Goal: Information Seeking & Learning: Learn about a topic

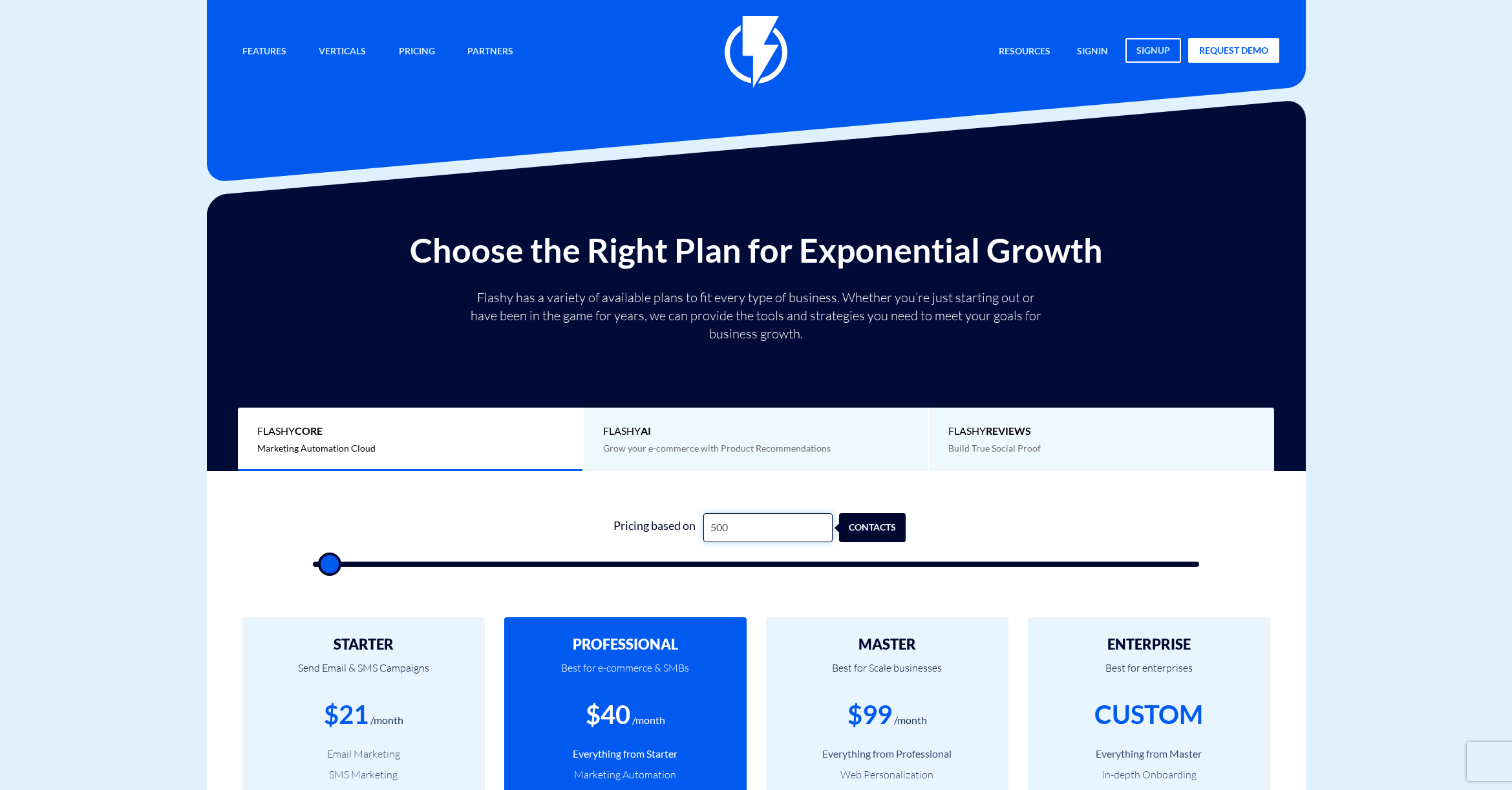
click at [720, 524] on input "500" at bounding box center [768, 527] width 129 height 29
type input "1"
type input "500"
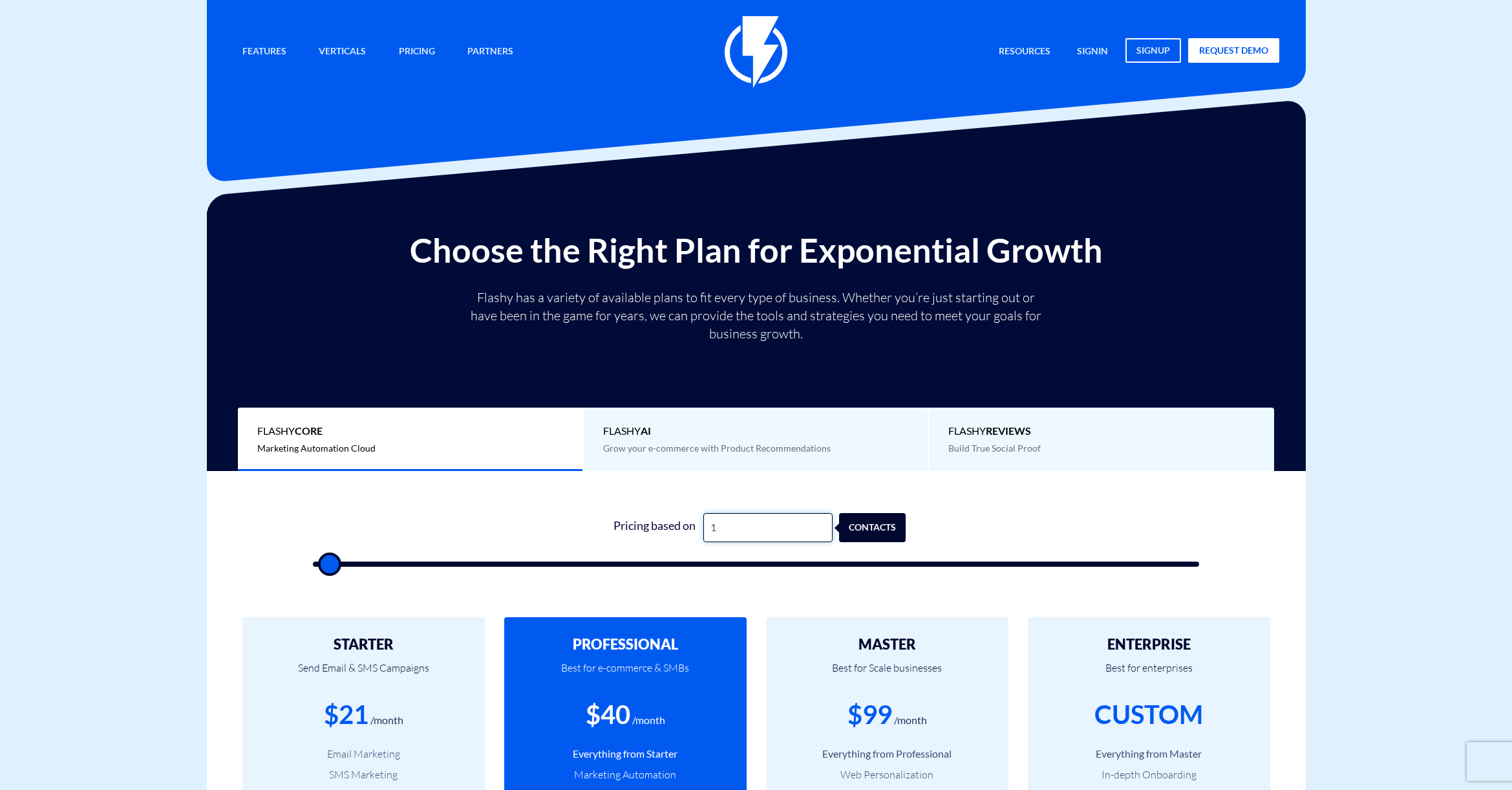
type input "10"
type input "500"
type input "100"
type input "500"
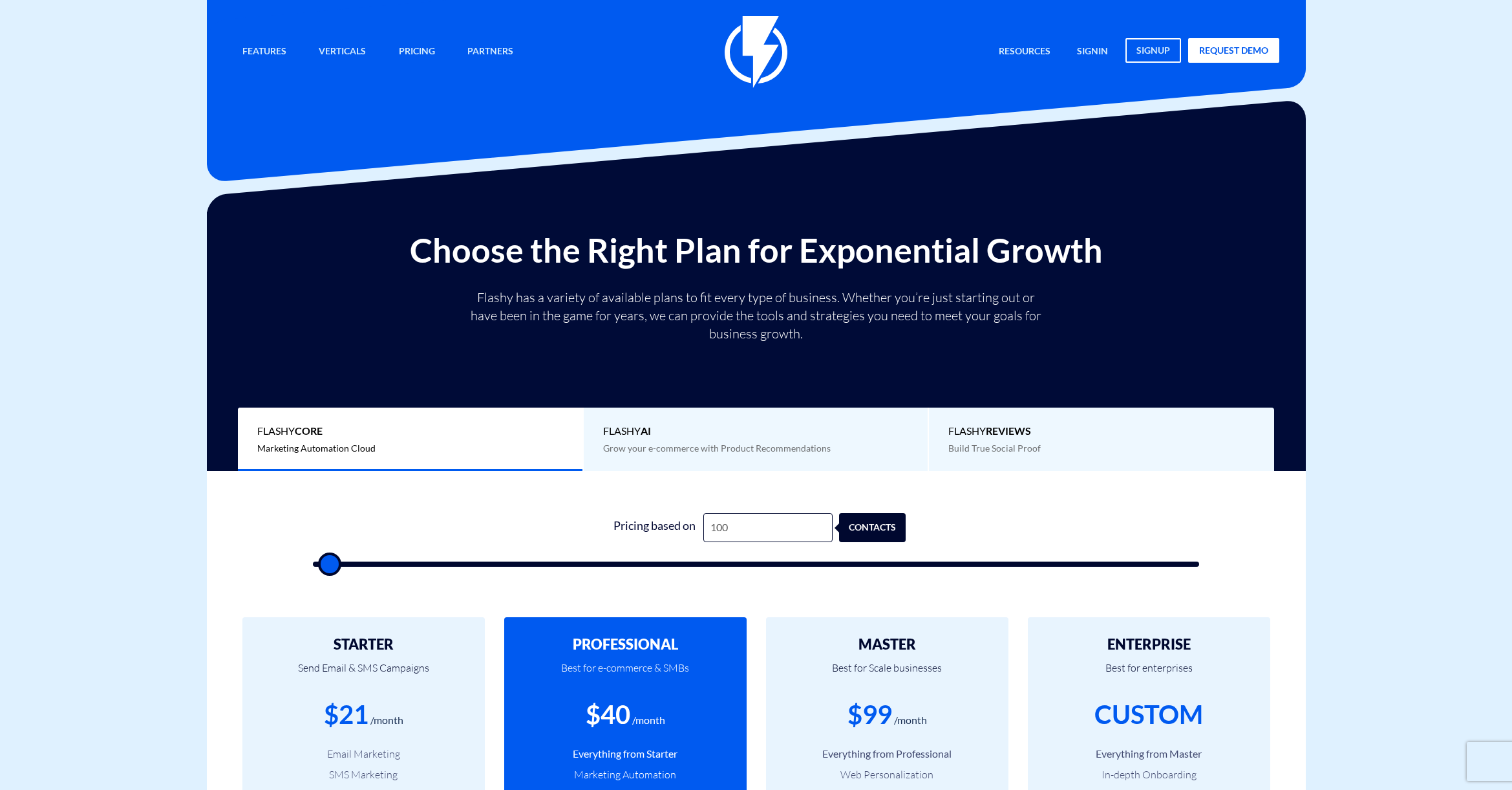
scroll to position [98, 0]
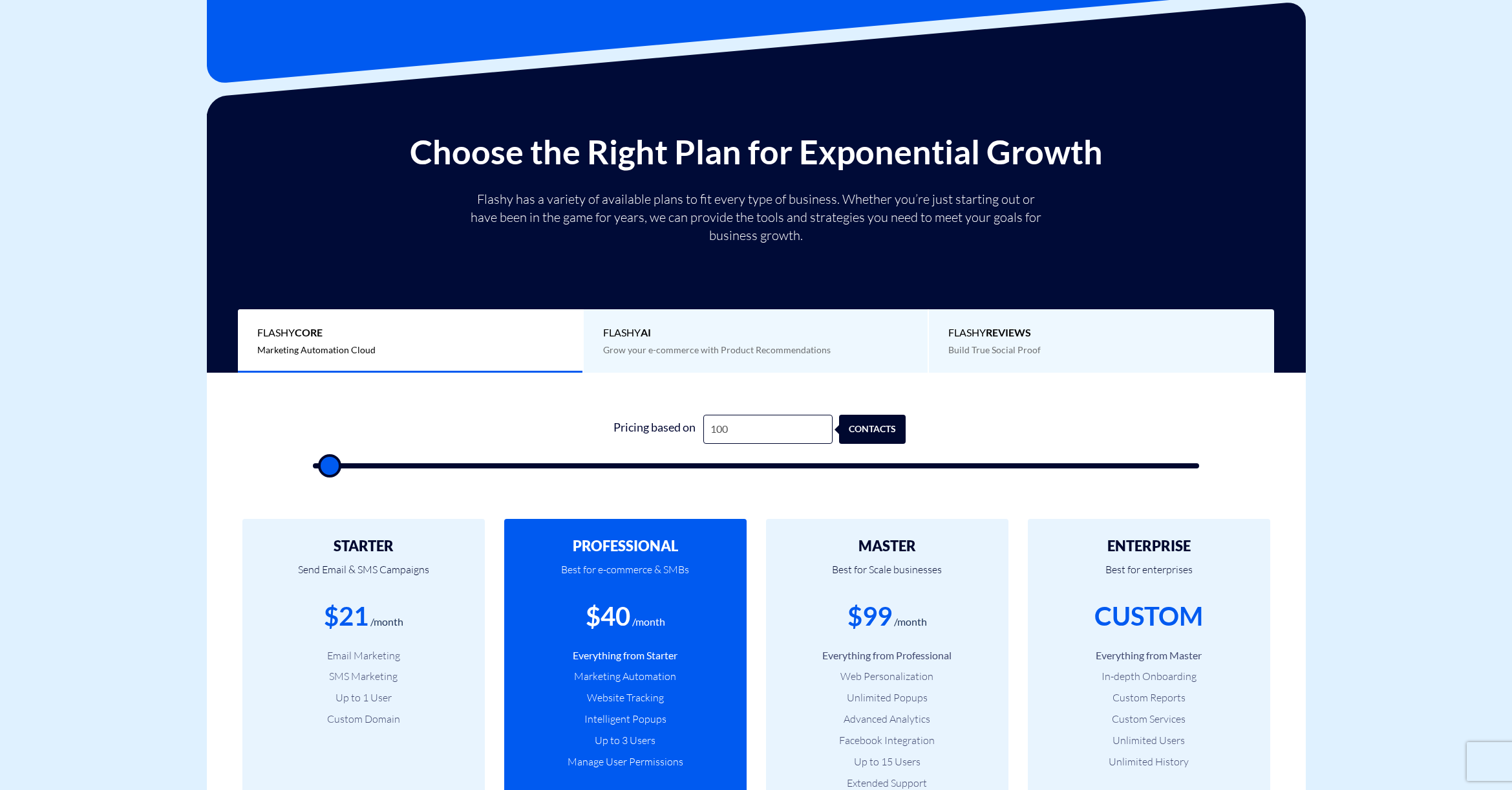
click at [891, 436] on div "contacts" at bounding box center [886, 429] width 66 height 29
click at [783, 432] on input "100" at bounding box center [768, 429] width 129 height 29
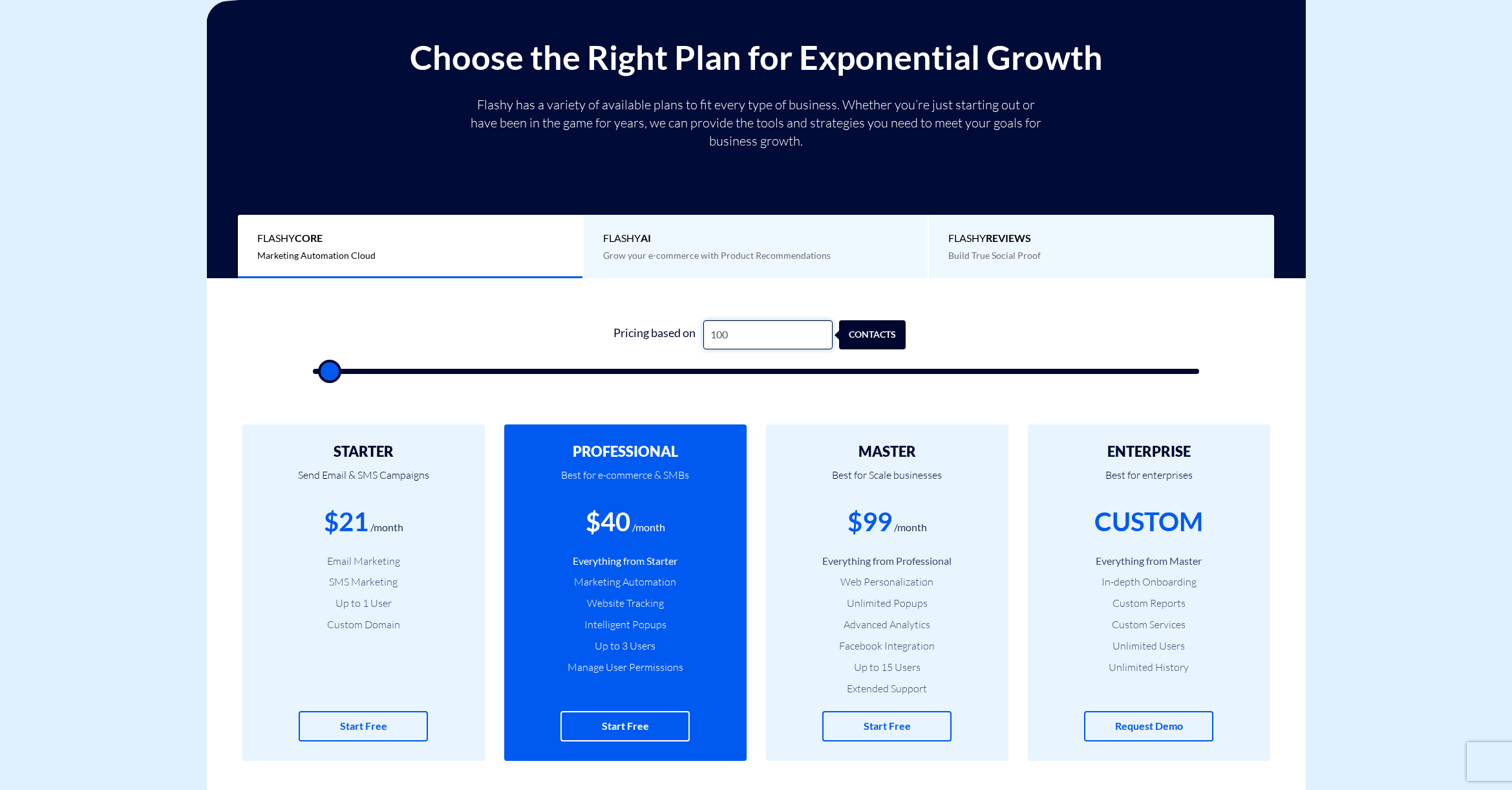
scroll to position [259, 0]
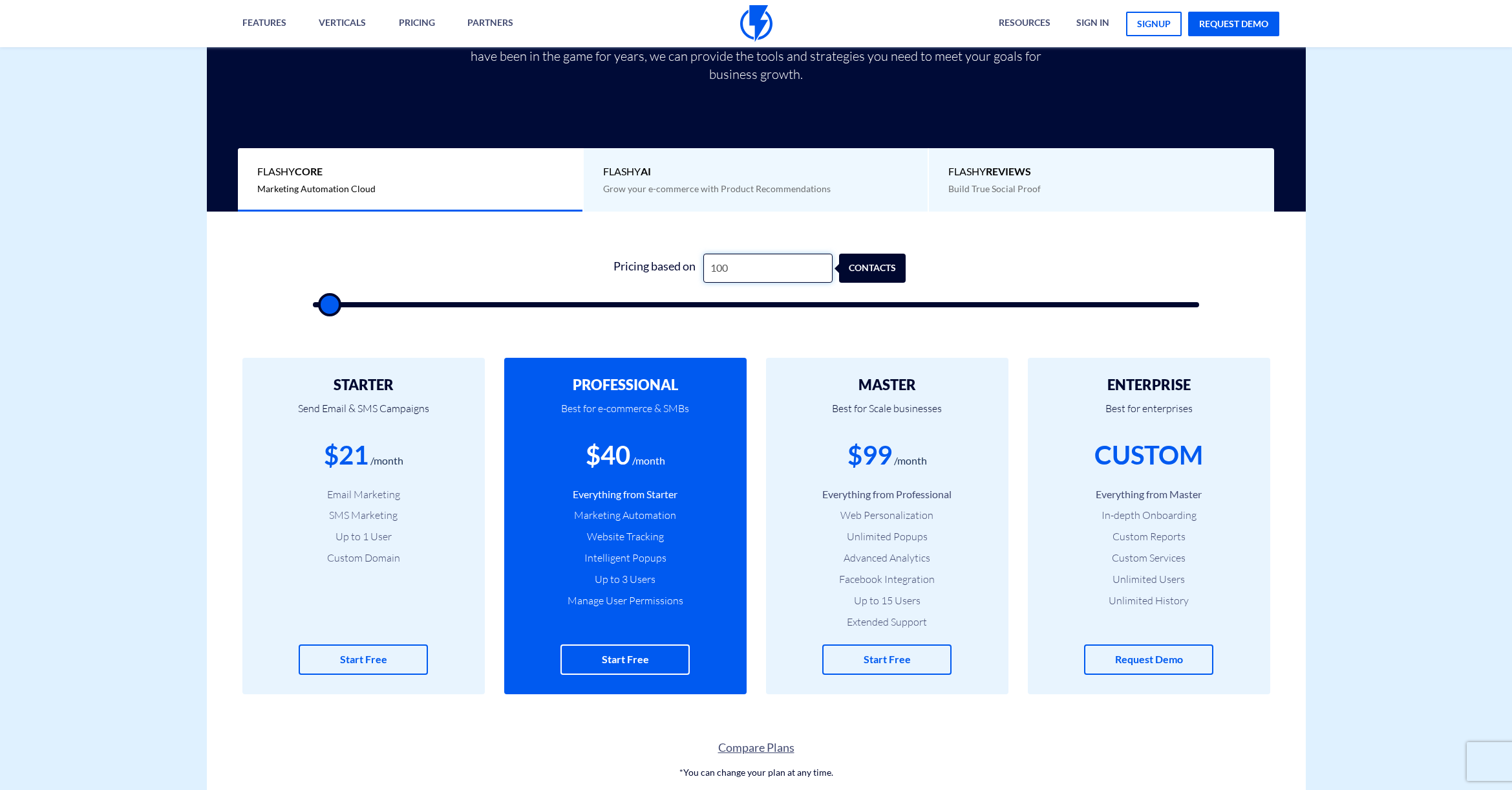
click at [720, 268] on input "100" at bounding box center [768, 268] width 129 height 29
type input "5"
type input "500"
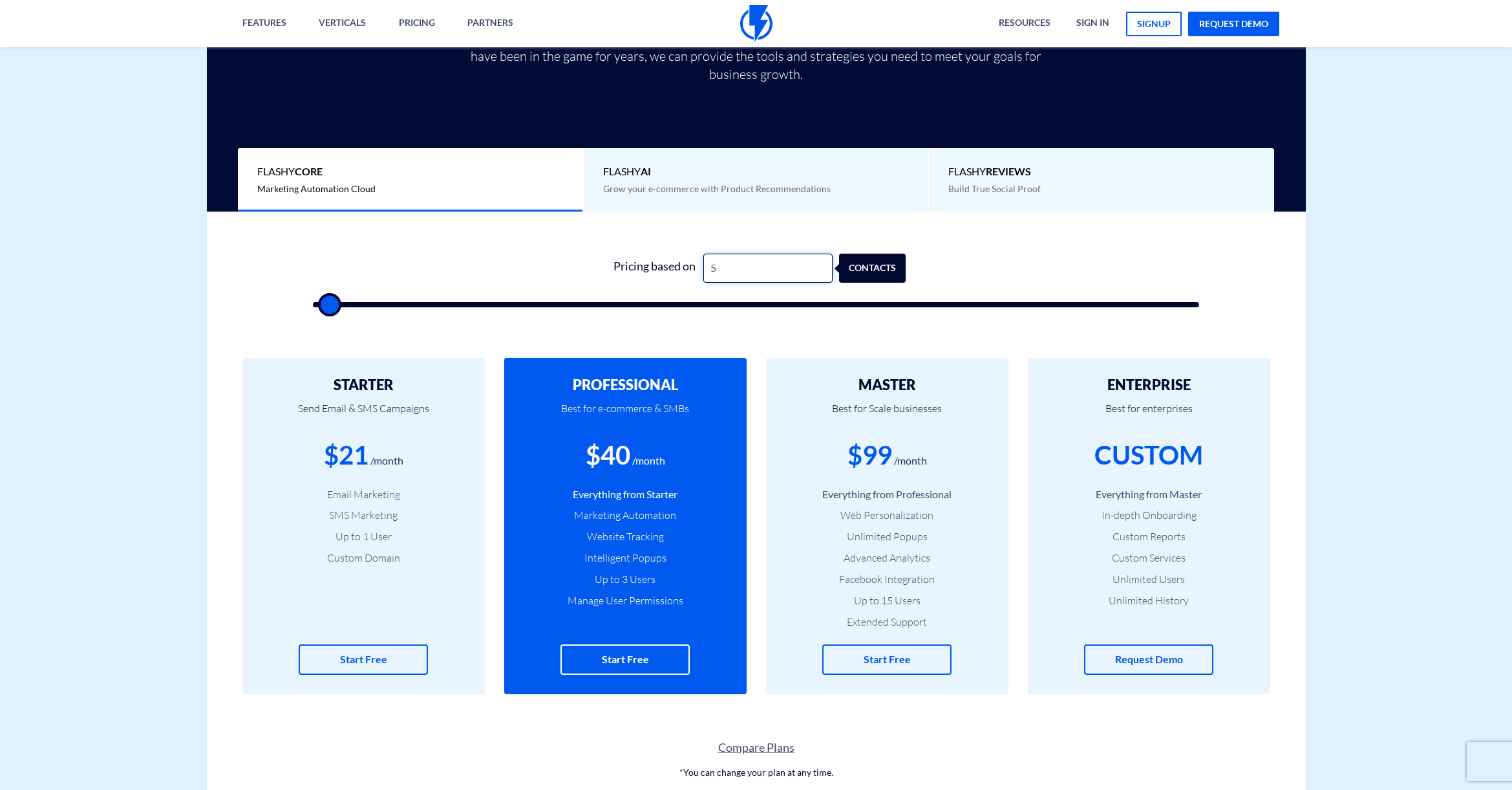
type input "50"
type input "500"
click at [536, 288] on form "0 Pricing based on 500 contacts" at bounding box center [756, 281] width 887 height 54
click at [626, 391] on h2 "PROFESSIONAL" at bounding box center [625, 385] width 203 height 16
click at [734, 264] on input "500" at bounding box center [768, 268] width 129 height 29
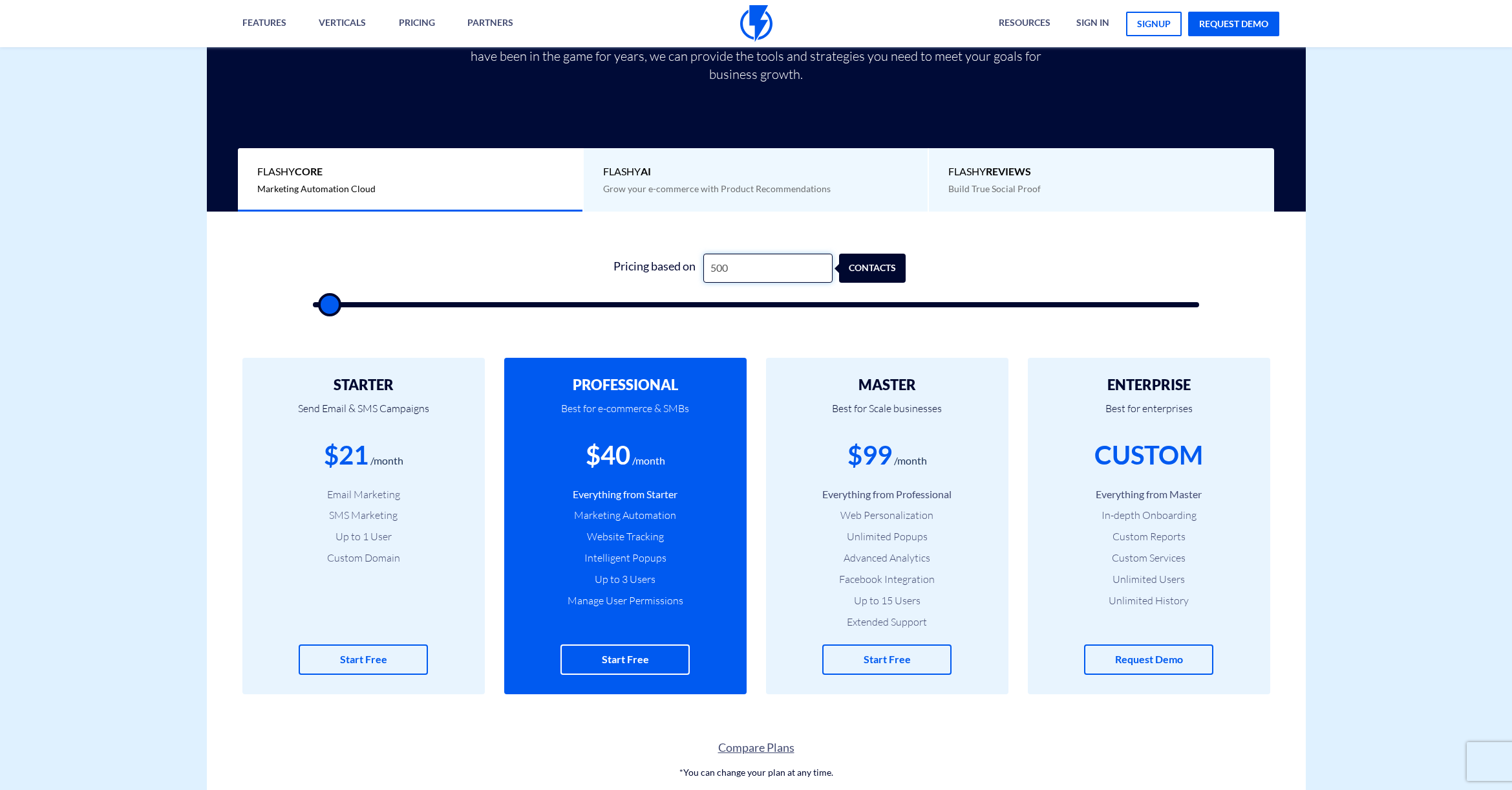
click at [734, 264] on input "500" at bounding box center [768, 268] width 129 height 29
type input "1"
type input "500"
type input "10"
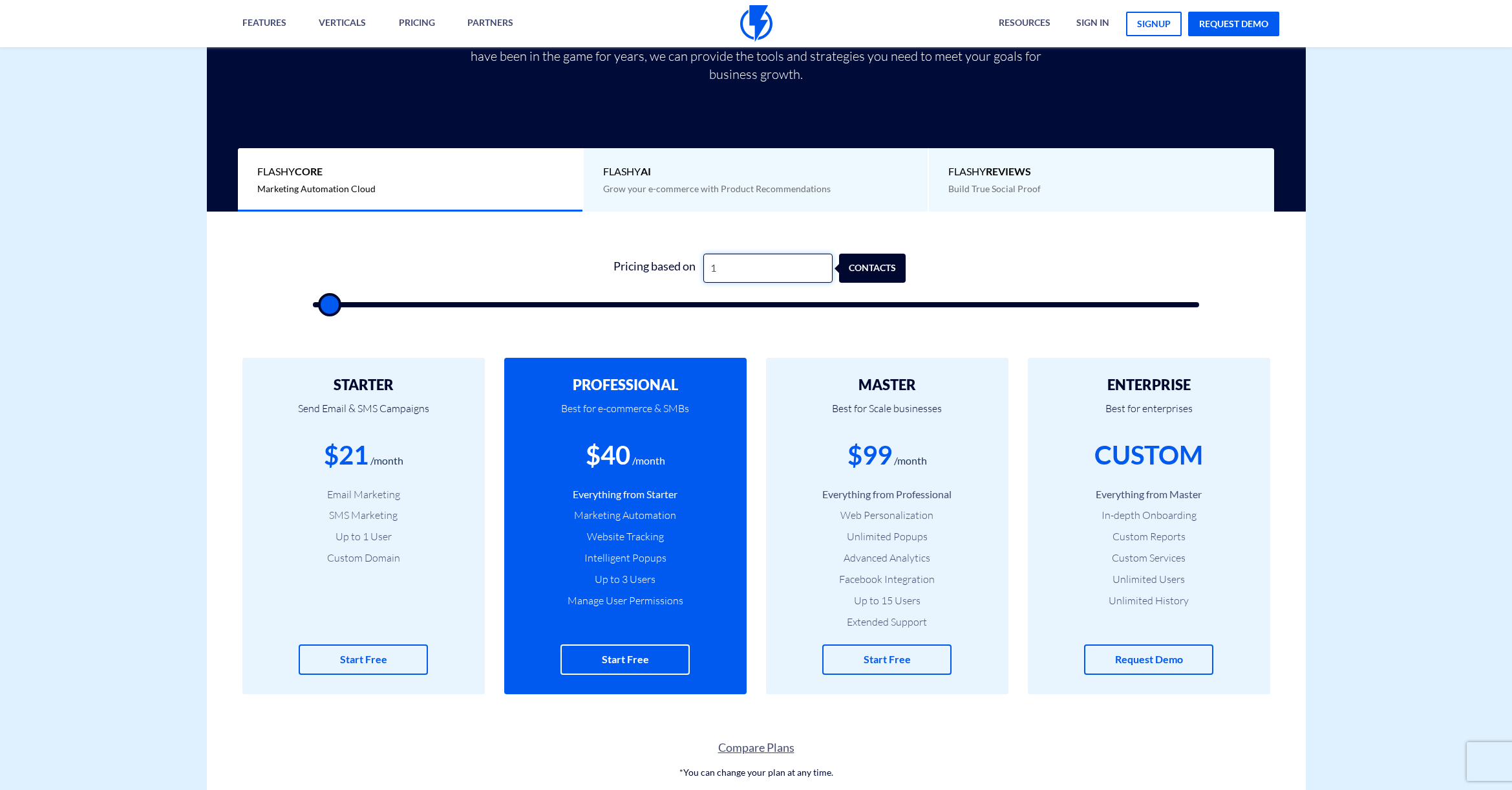
type input "500"
type input "100"
type input "500"
type input "1,000"
type input "1000"
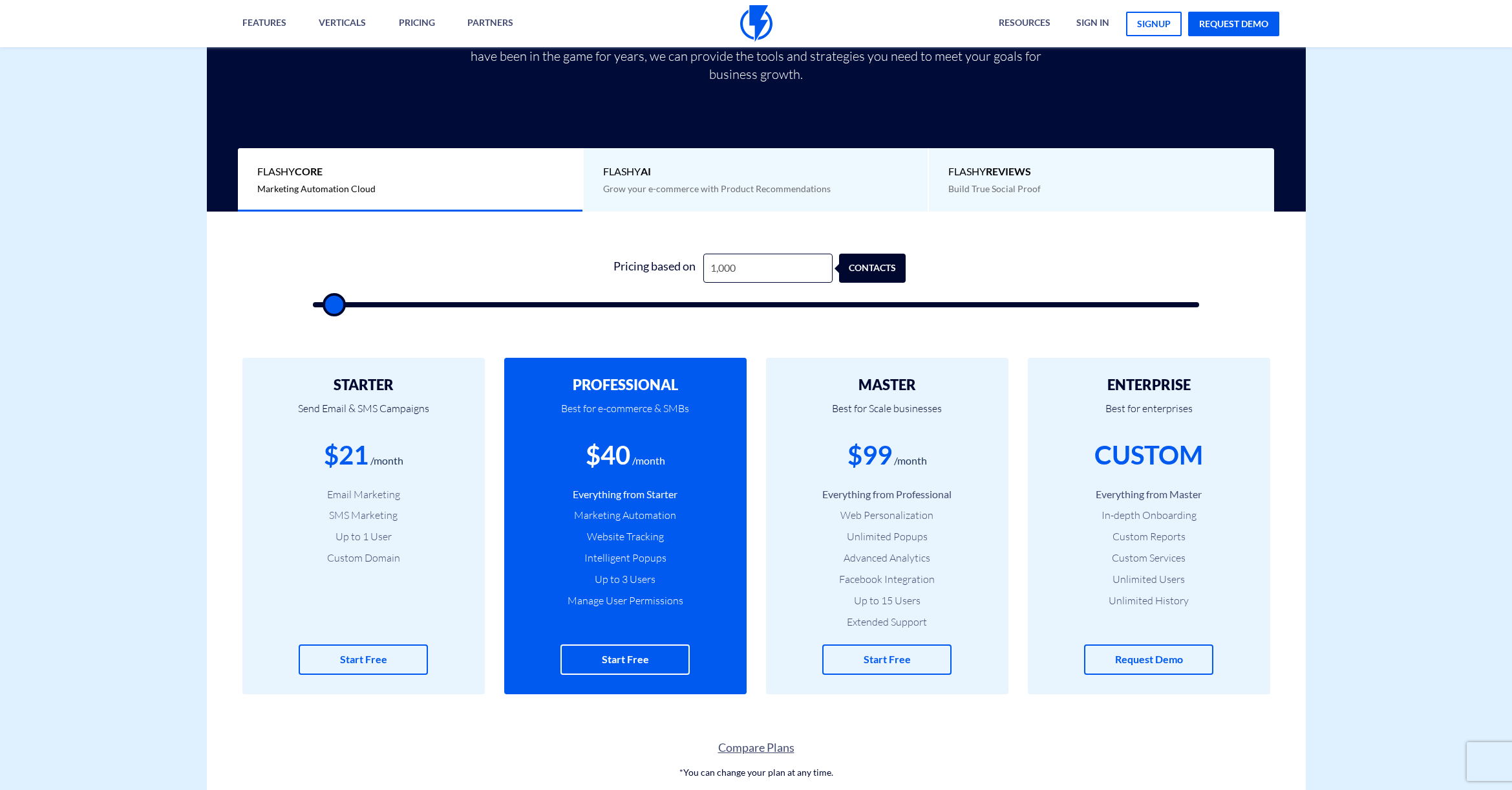
click at [612, 315] on div "0 Pricing based on 1,000 contacts" at bounding box center [756, 276] width 912 height 111
click at [731, 271] on input "1,000" at bounding box center [768, 268] width 129 height 29
type input "2"
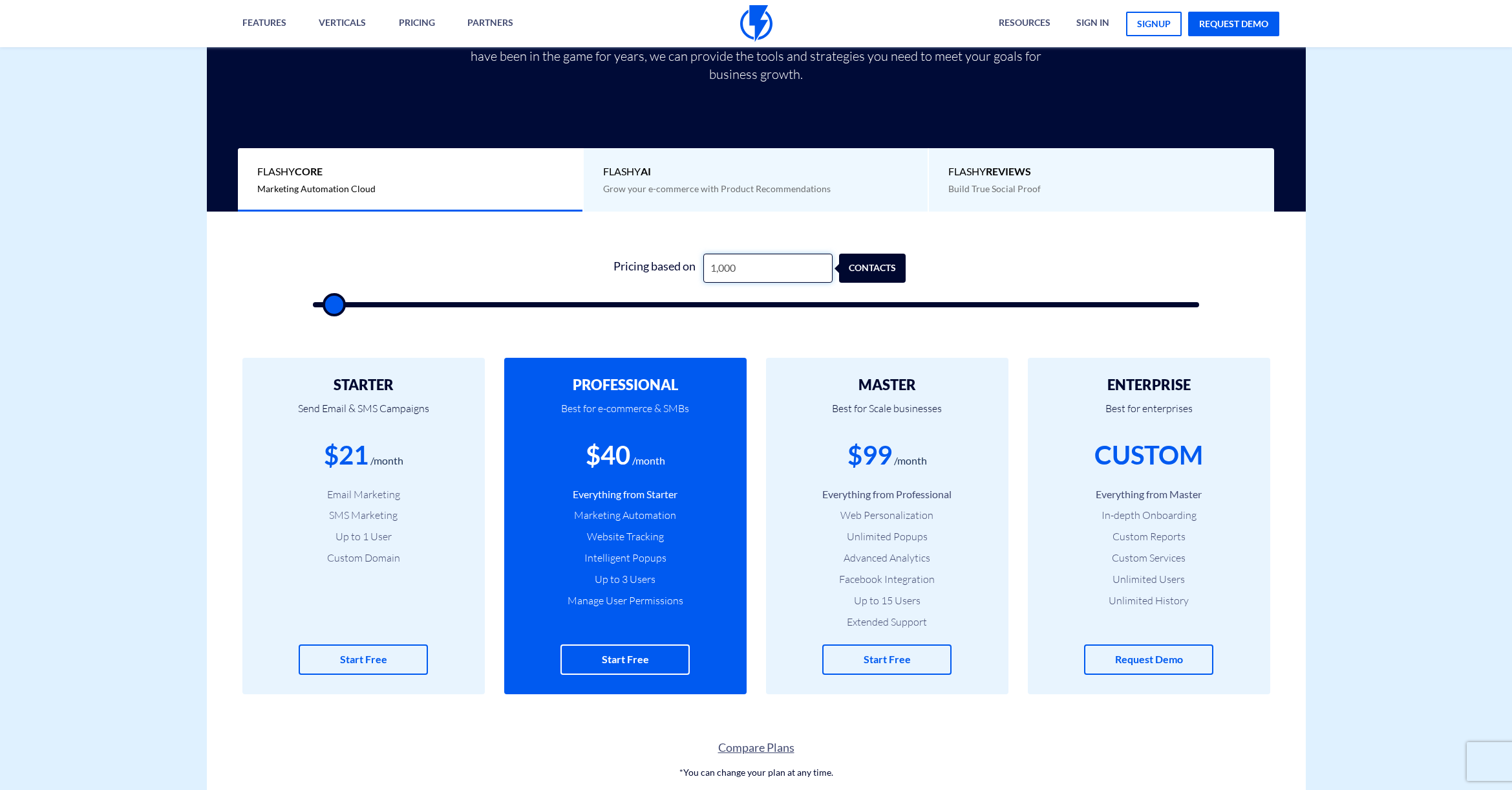
type input "500"
type input "20"
type input "500"
type input "200"
type input "500"
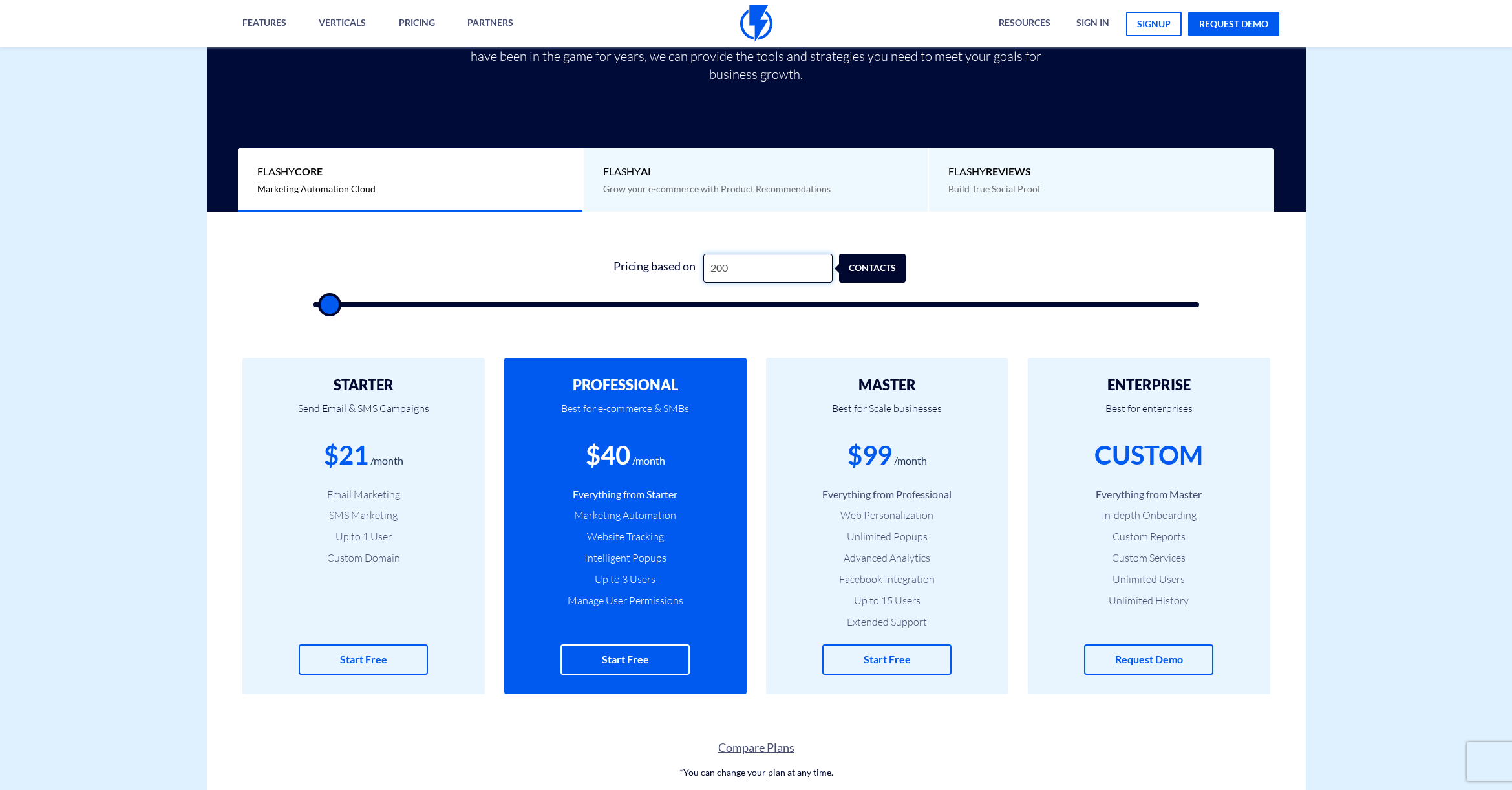
type input "2,000"
type input "2000"
click at [694, 320] on div "0 Pricing based on 2,000 contacts" at bounding box center [756, 276] width 912 height 111
click at [718, 269] on input "2,000" at bounding box center [768, 268] width 129 height 29
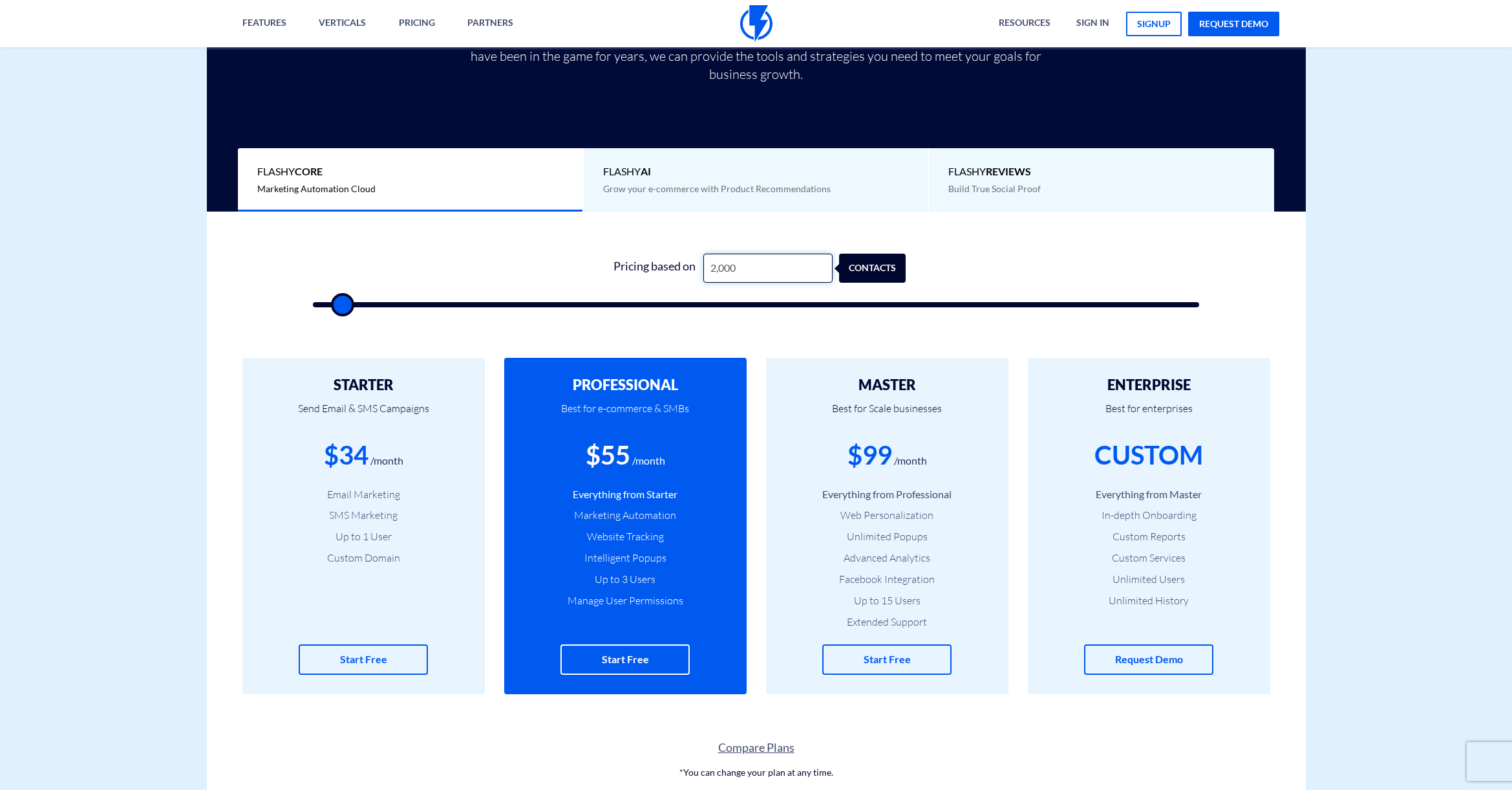
click at [718, 269] on input "2,000" at bounding box center [768, 268] width 129 height 29
type input "1"
type input "500"
type input "15"
type input "500"
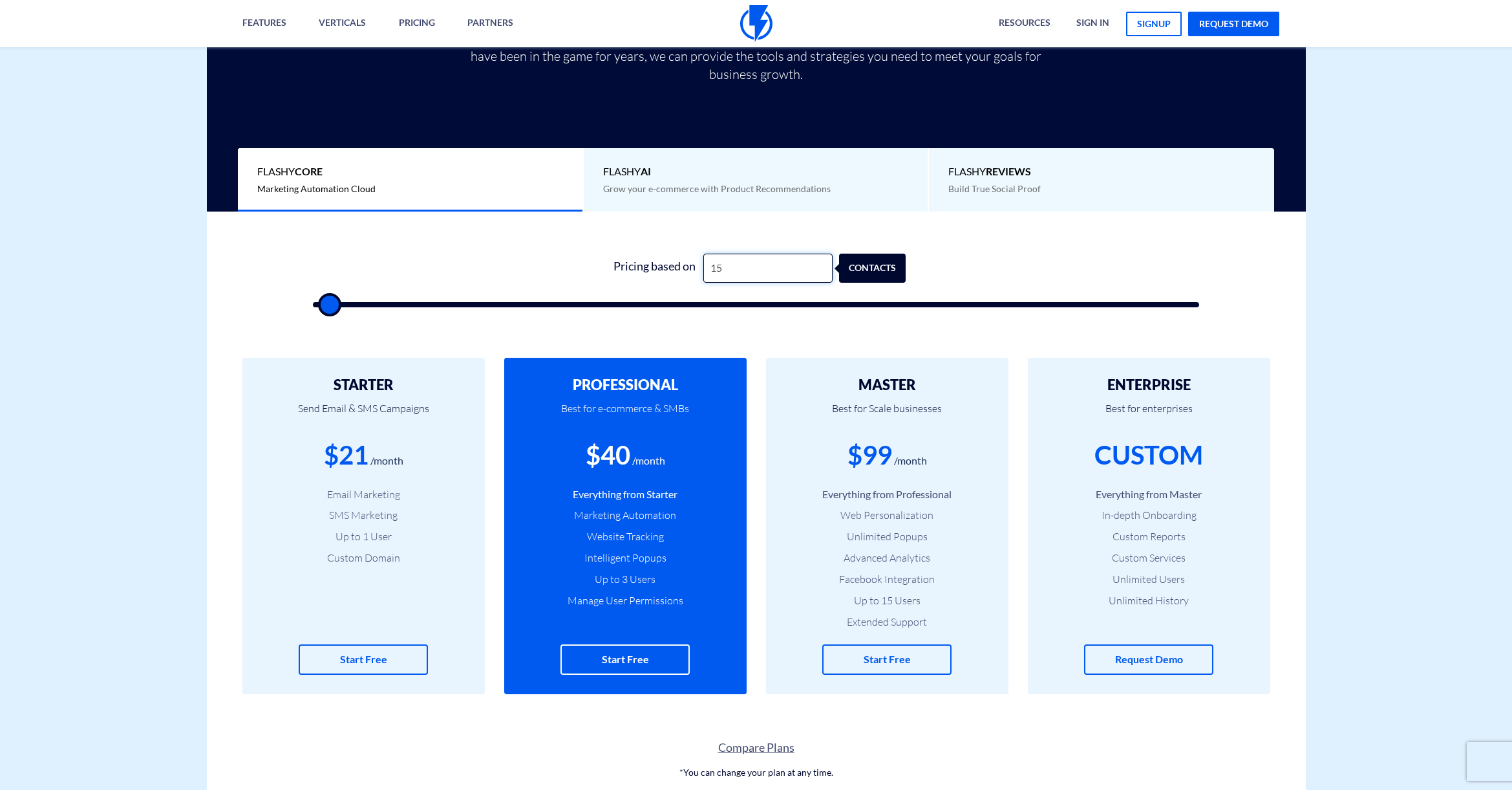
type input "150"
type input "500"
type input "1,500"
type input "1500"
click at [723, 259] on input "1,500" at bounding box center [768, 268] width 129 height 29
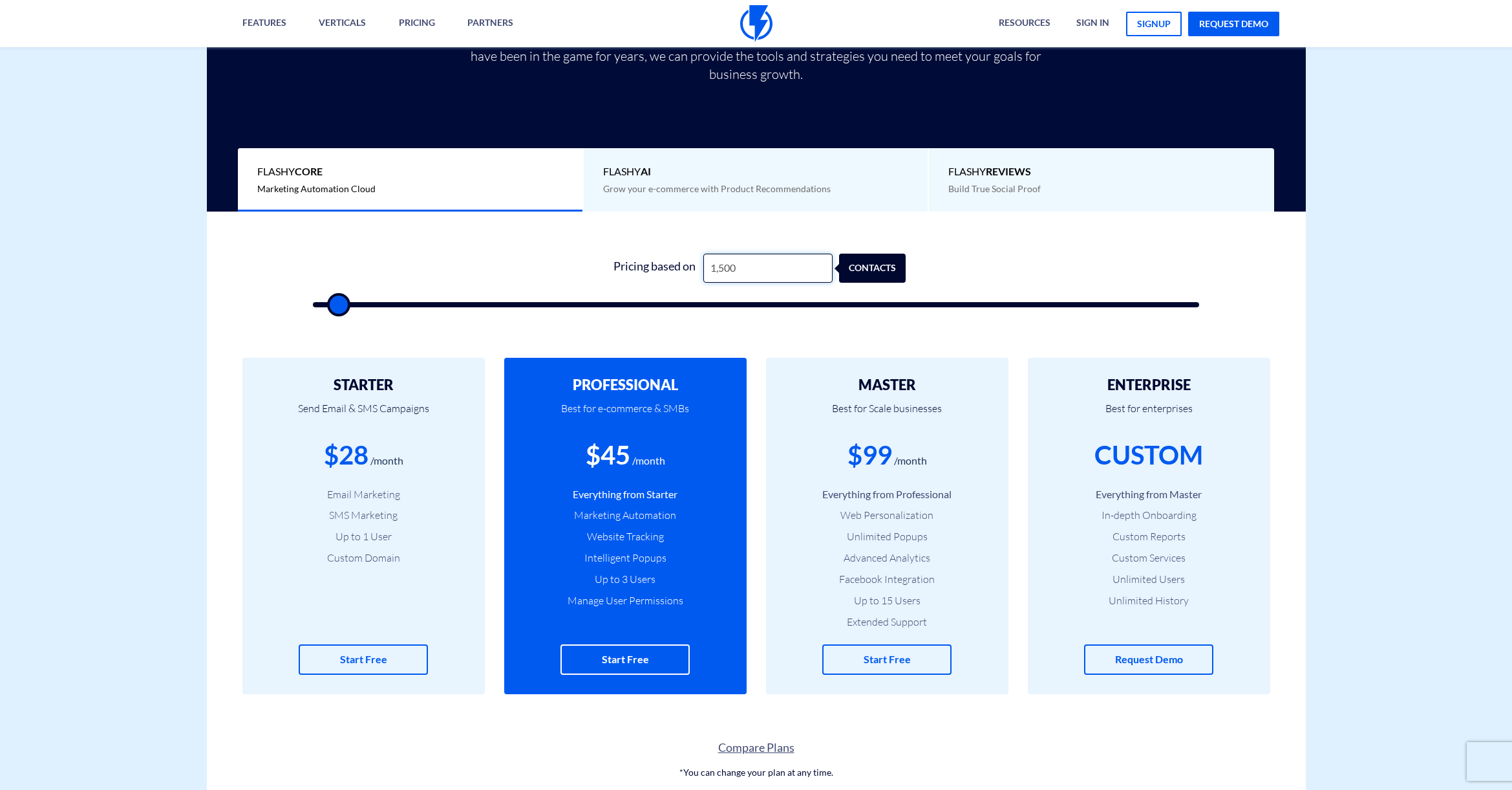
click at [723, 259] on input "1,500" at bounding box center [768, 268] width 129 height 29
type input "1"
type input "500"
type input "12"
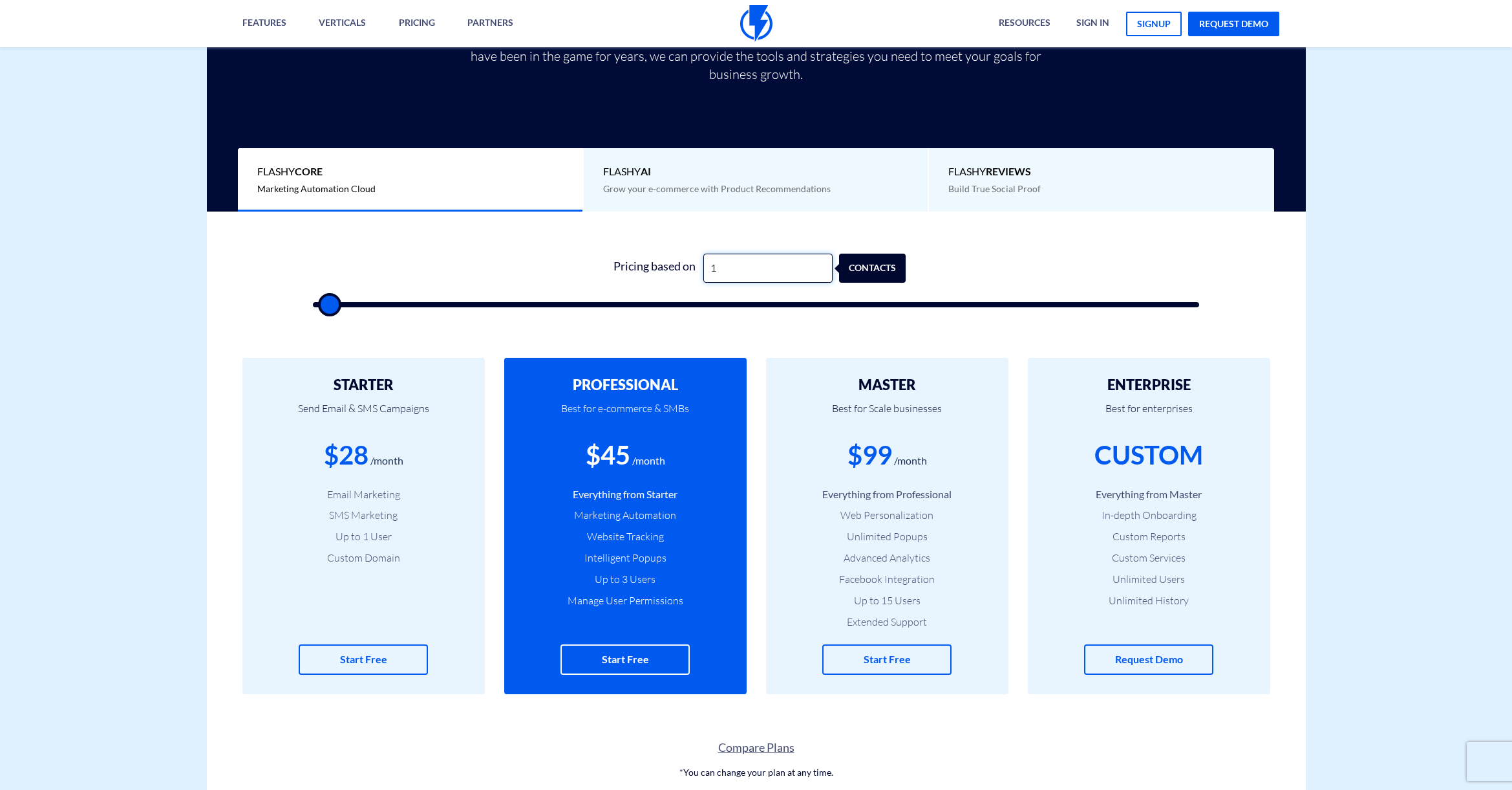
type input "500"
type input "120"
type input "500"
type input "1,200"
type input "1000"
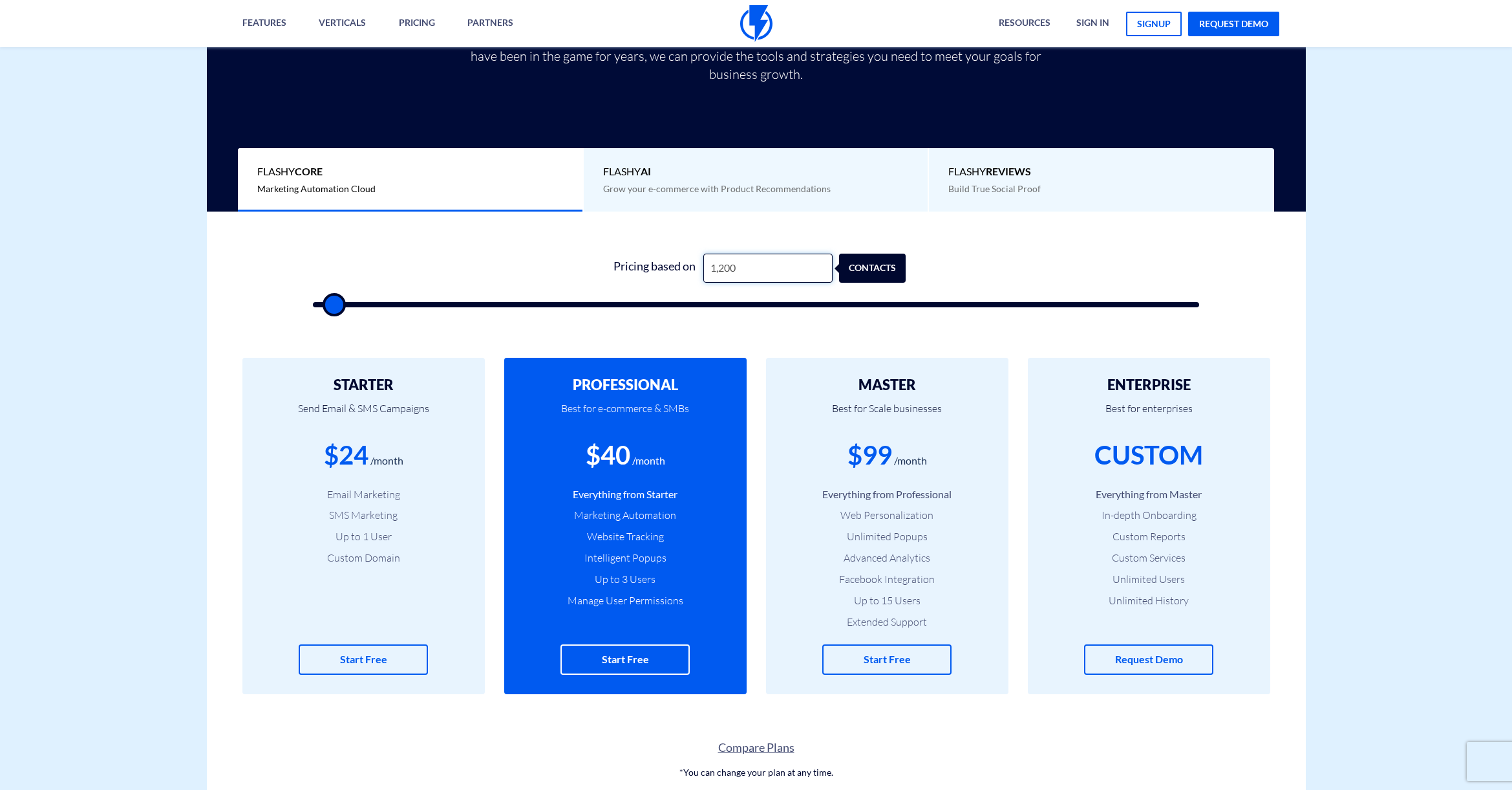
click at [730, 267] on input "1,200" at bounding box center [768, 268] width 129 height 29
type input "1"
type input "500"
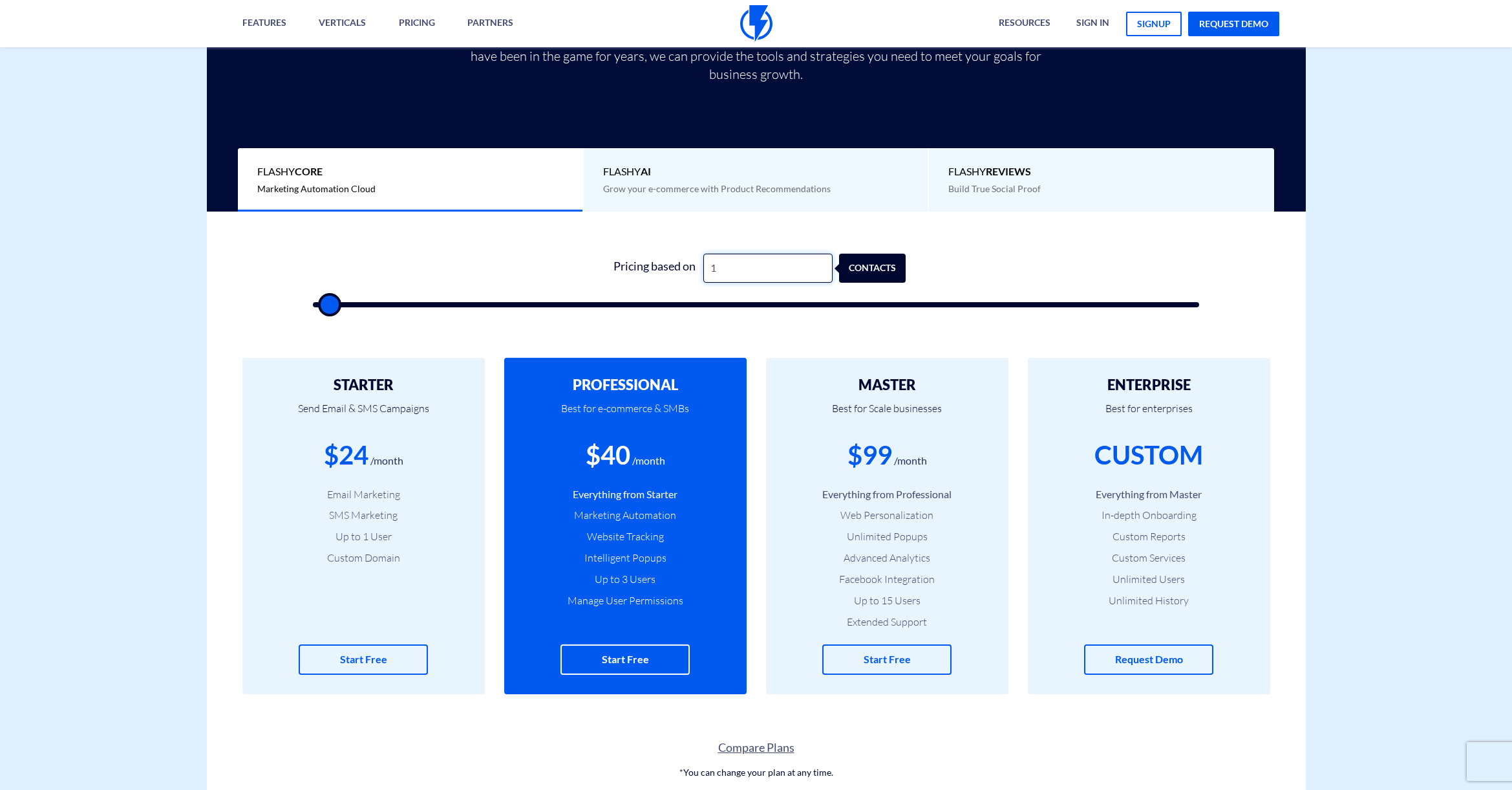
type input "13"
type input "500"
type input "130"
type input "500"
type input "1,300"
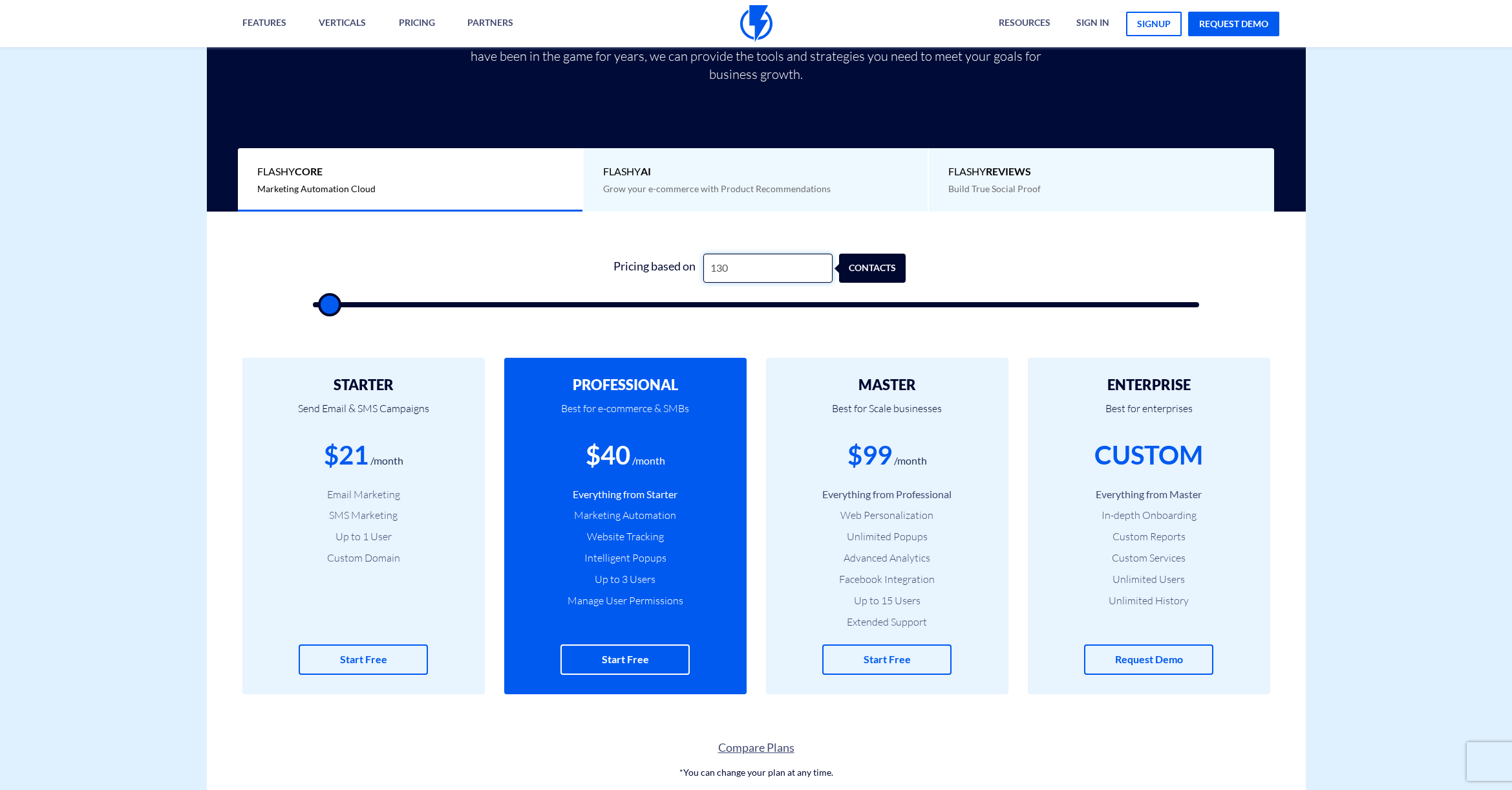
type input "1500"
click at [725, 268] on input "1,300" at bounding box center [768, 268] width 129 height 29
type input "1"
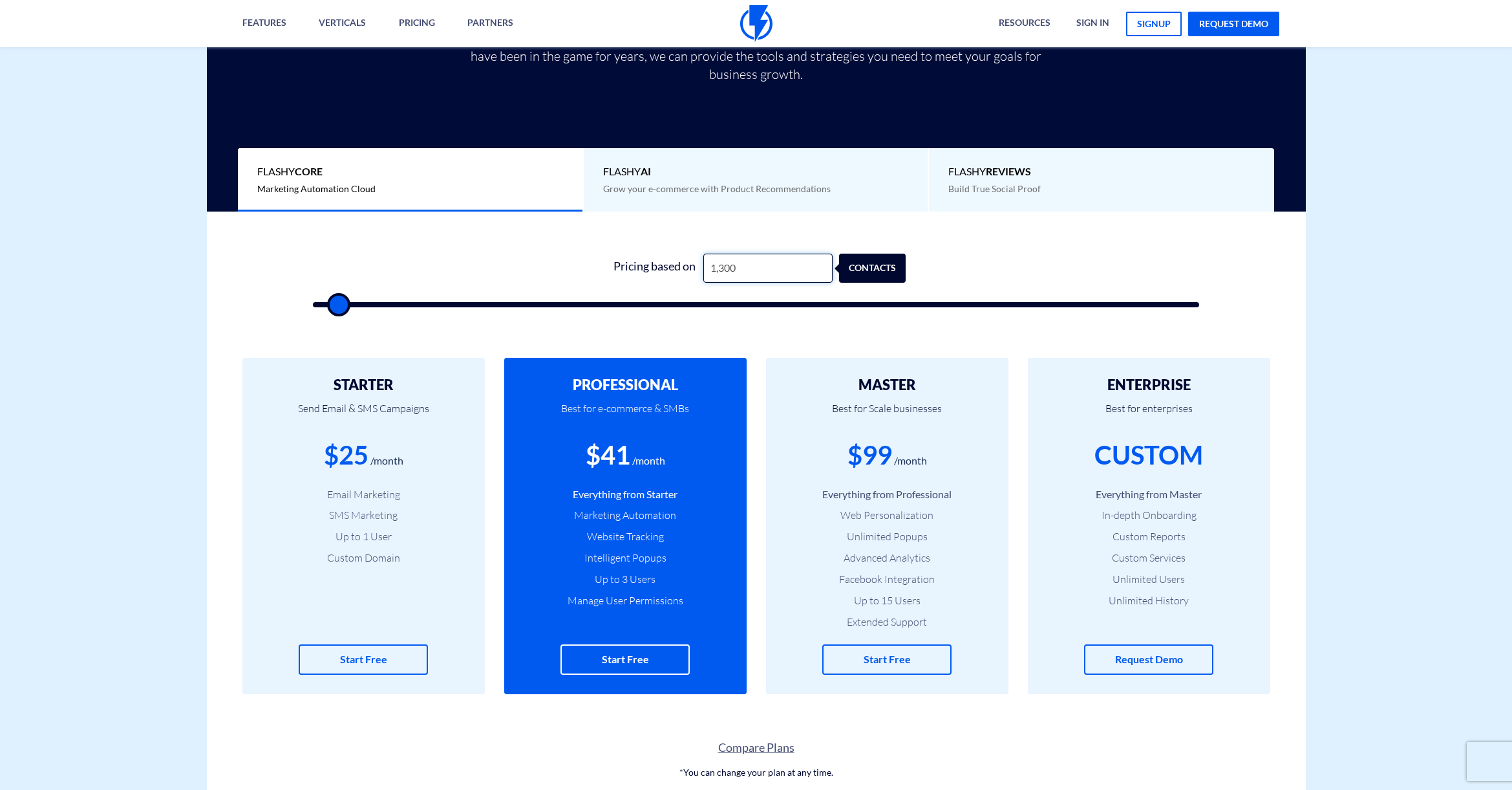
type input "500"
type input "12"
type input "500"
type input "129"
type input "500"
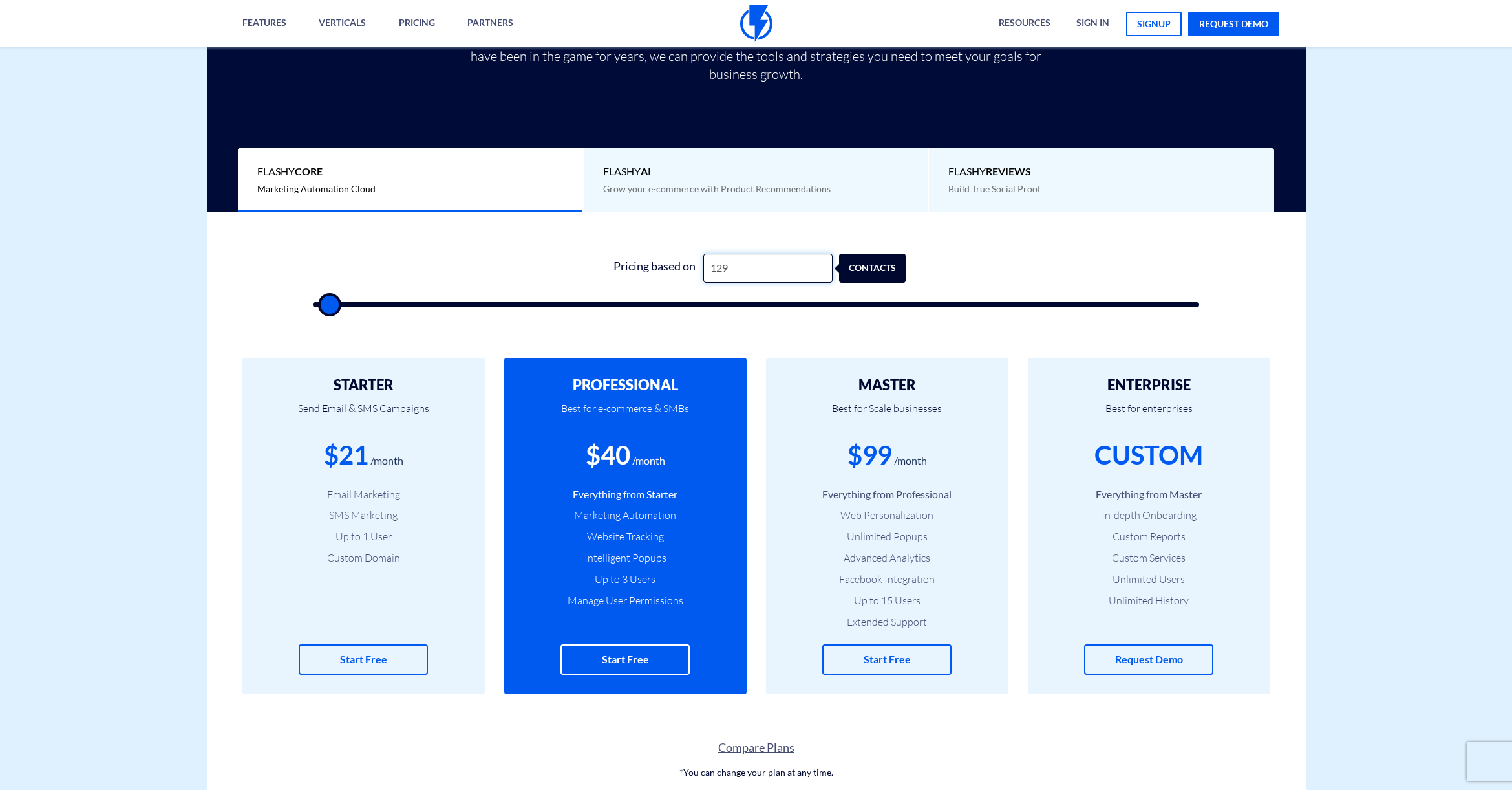
type input "1,299"
type input "1500"
click at [726, 271] on input "1,299" at bounding box center [768, 268] width 129 height 29
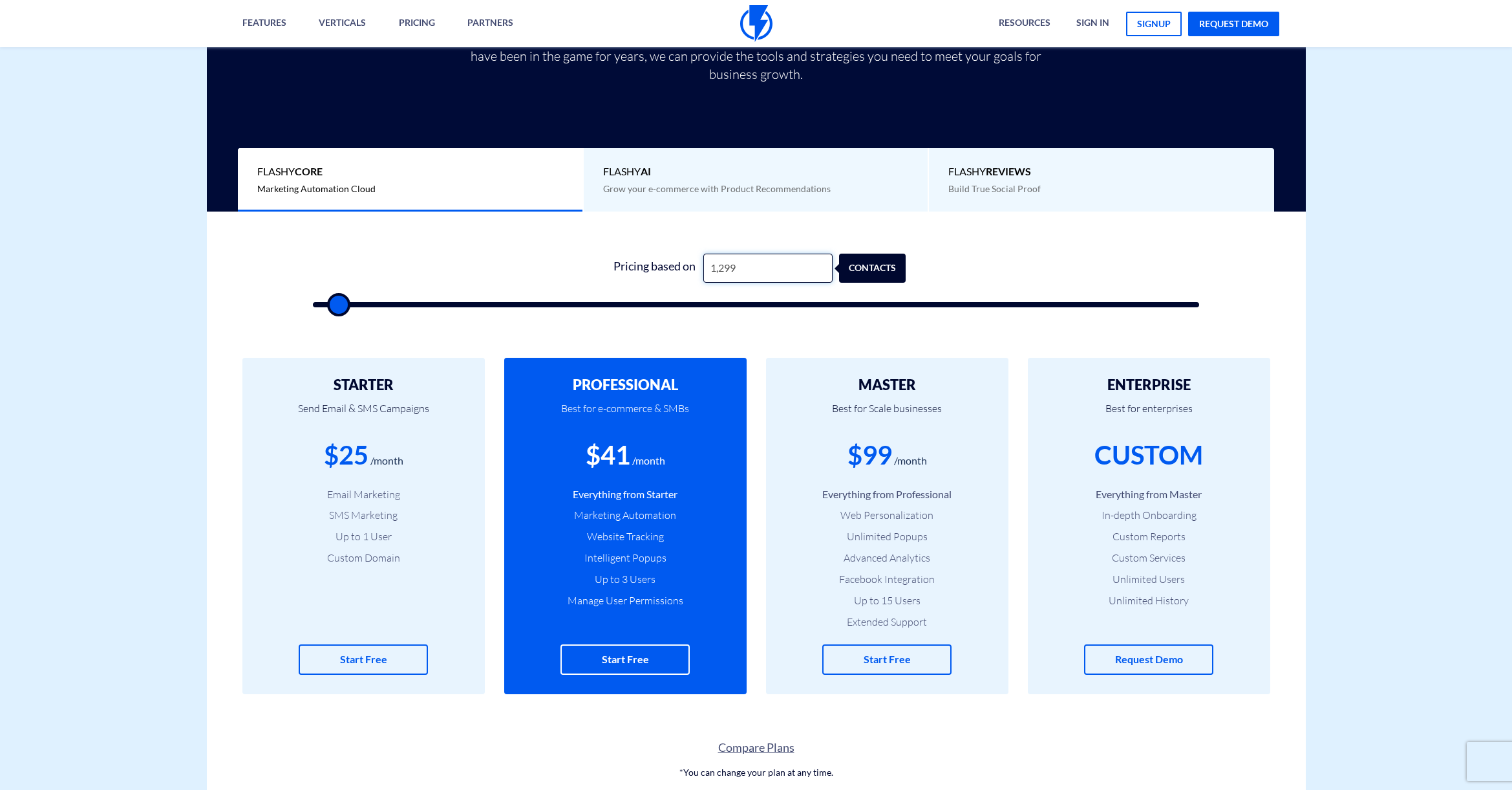
type input "1"
type input "500"
type input "12"
type input "500"
type input "129"
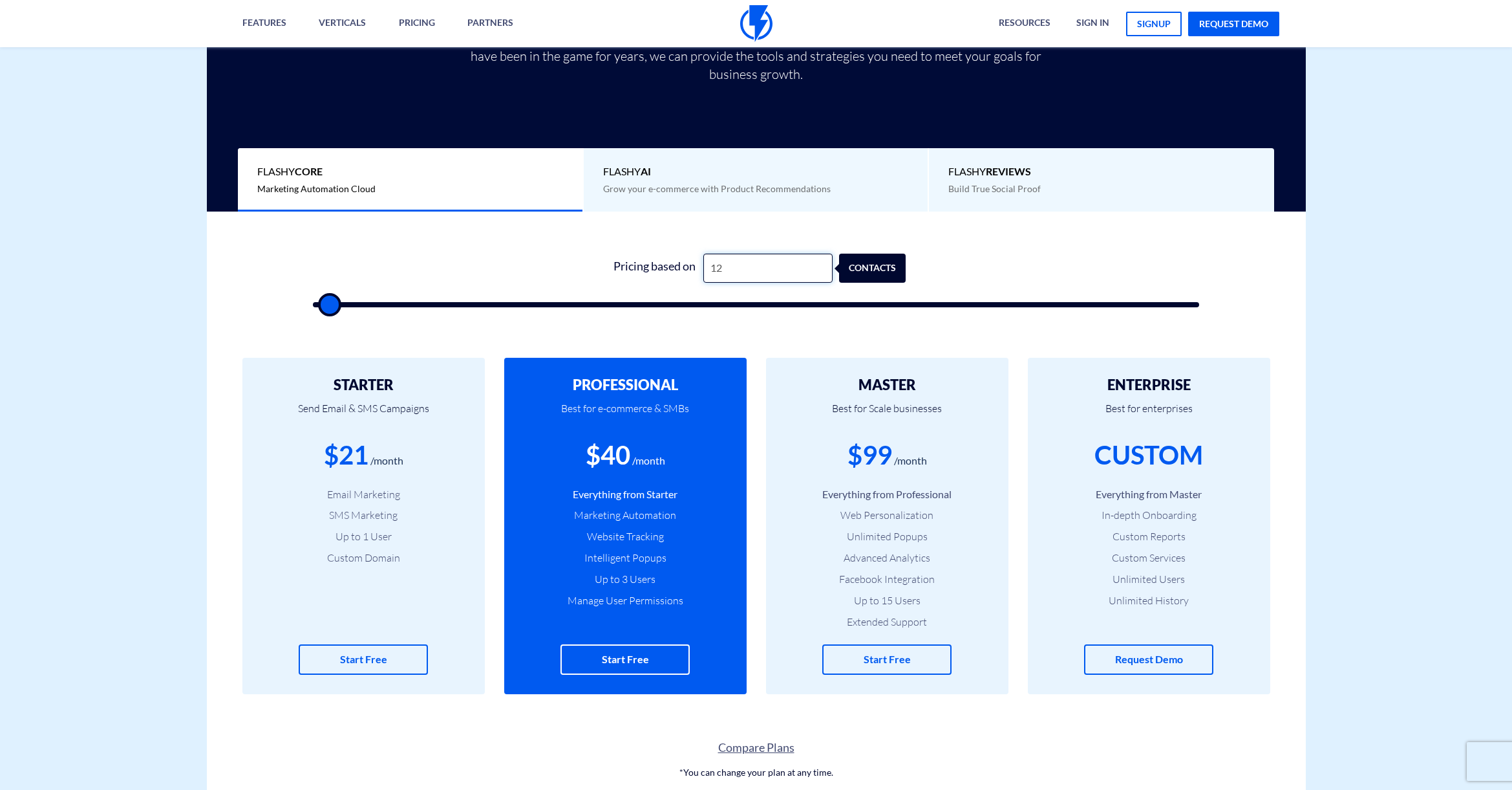
type input "500"
type input "1,298"
type input "1500"
click at [726, 271] on input "1,298" at bounding box center [768, 268] width 129 height 29
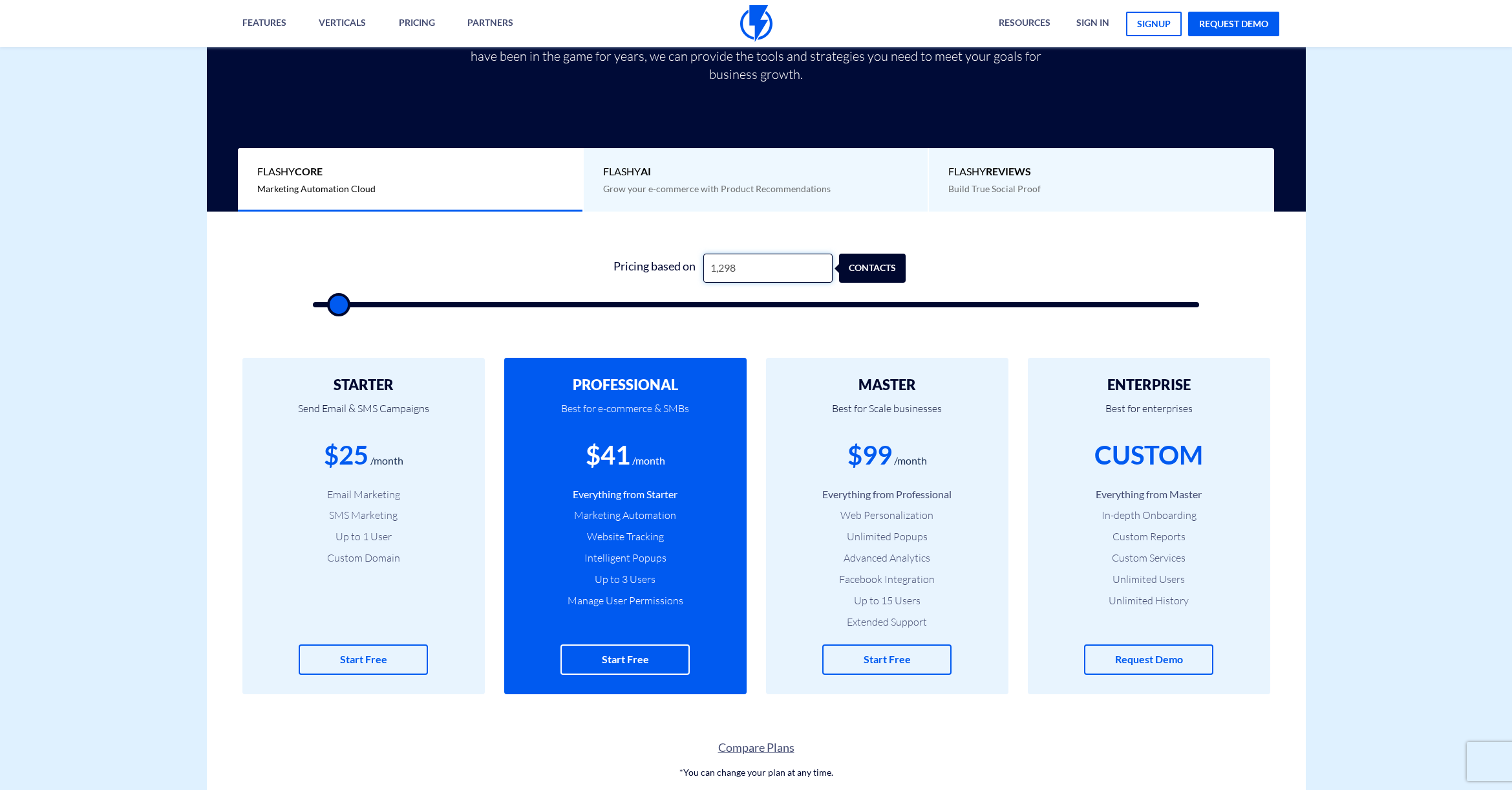
click at [726, 271] on input "1,298" at bounding box center [768, 268] width 129 height 29
type input "1"
type input "500"
type input "12"
type input "500"
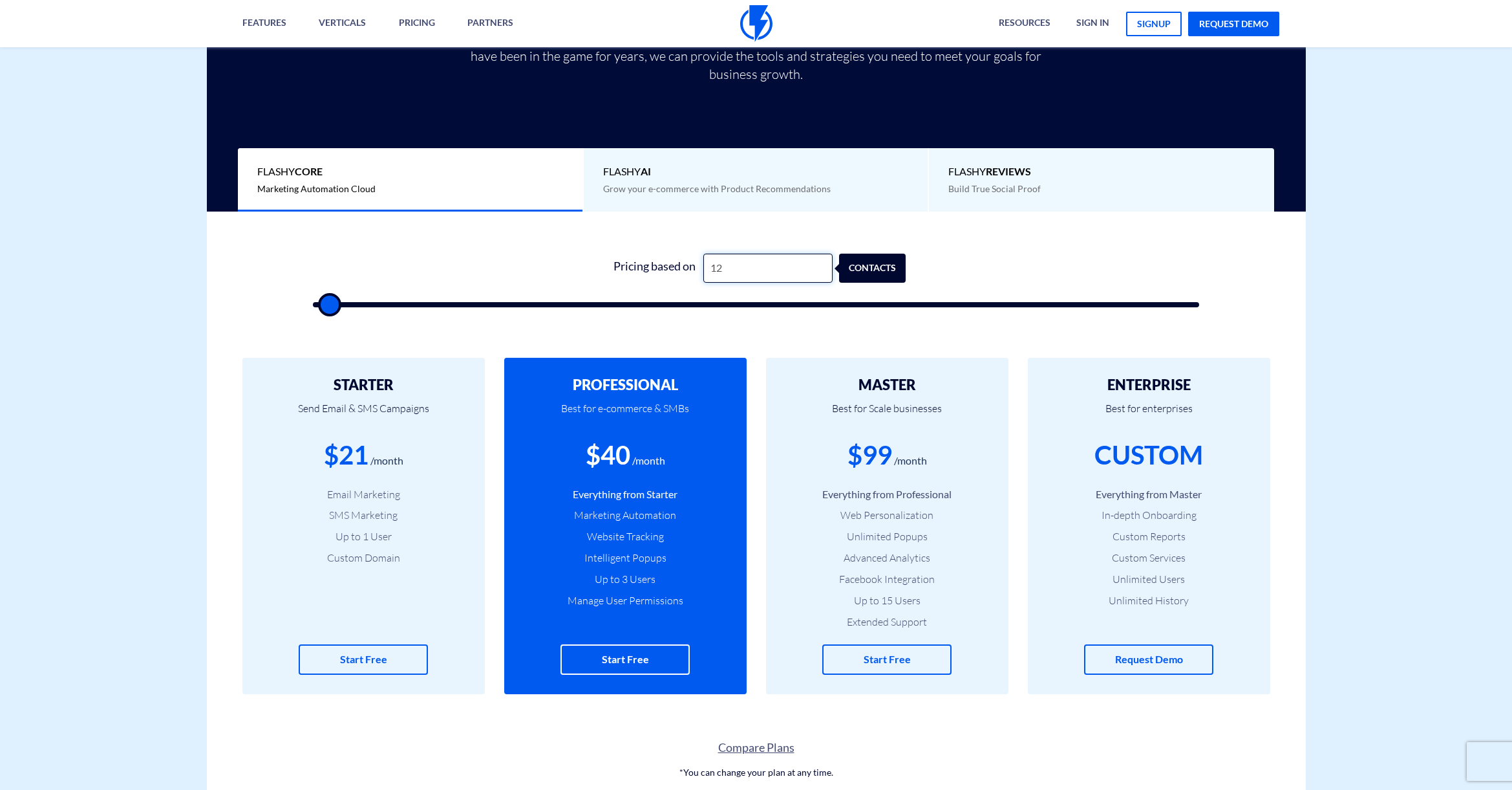
type input "120"
type input "500"
type input "1,201"
type input "1000"
click at [729, 271] on input "1,201" at bounding box center [768, 268] width 129 height 29
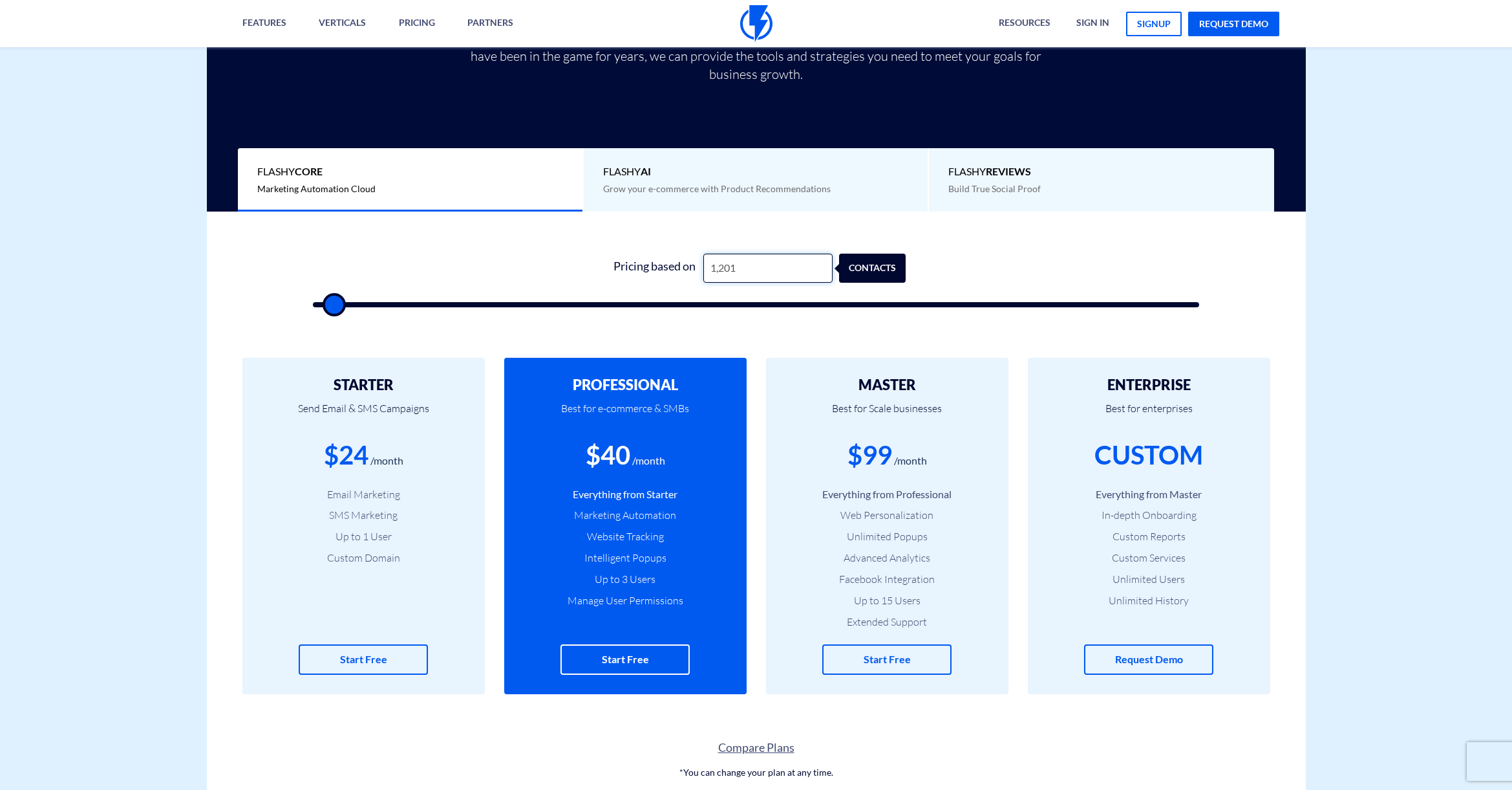
click at [729, 271] on input "1,201" at bounding box center [768, 268] width 129 height 29
type input "1"
type input "500"
type input "12"
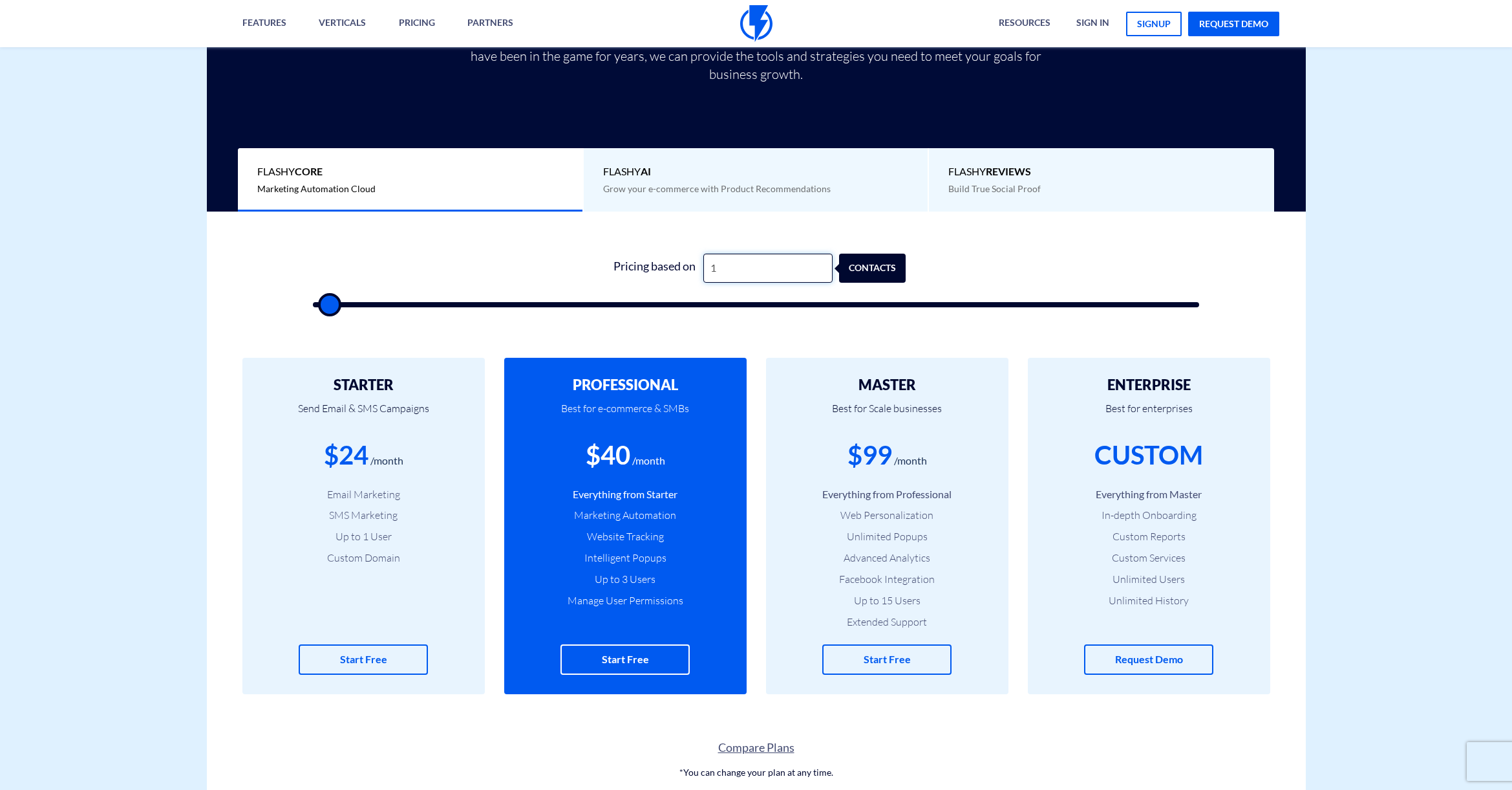
type input "500"
type input "125"
type input "500"
type input "1,250"
type input "1500"
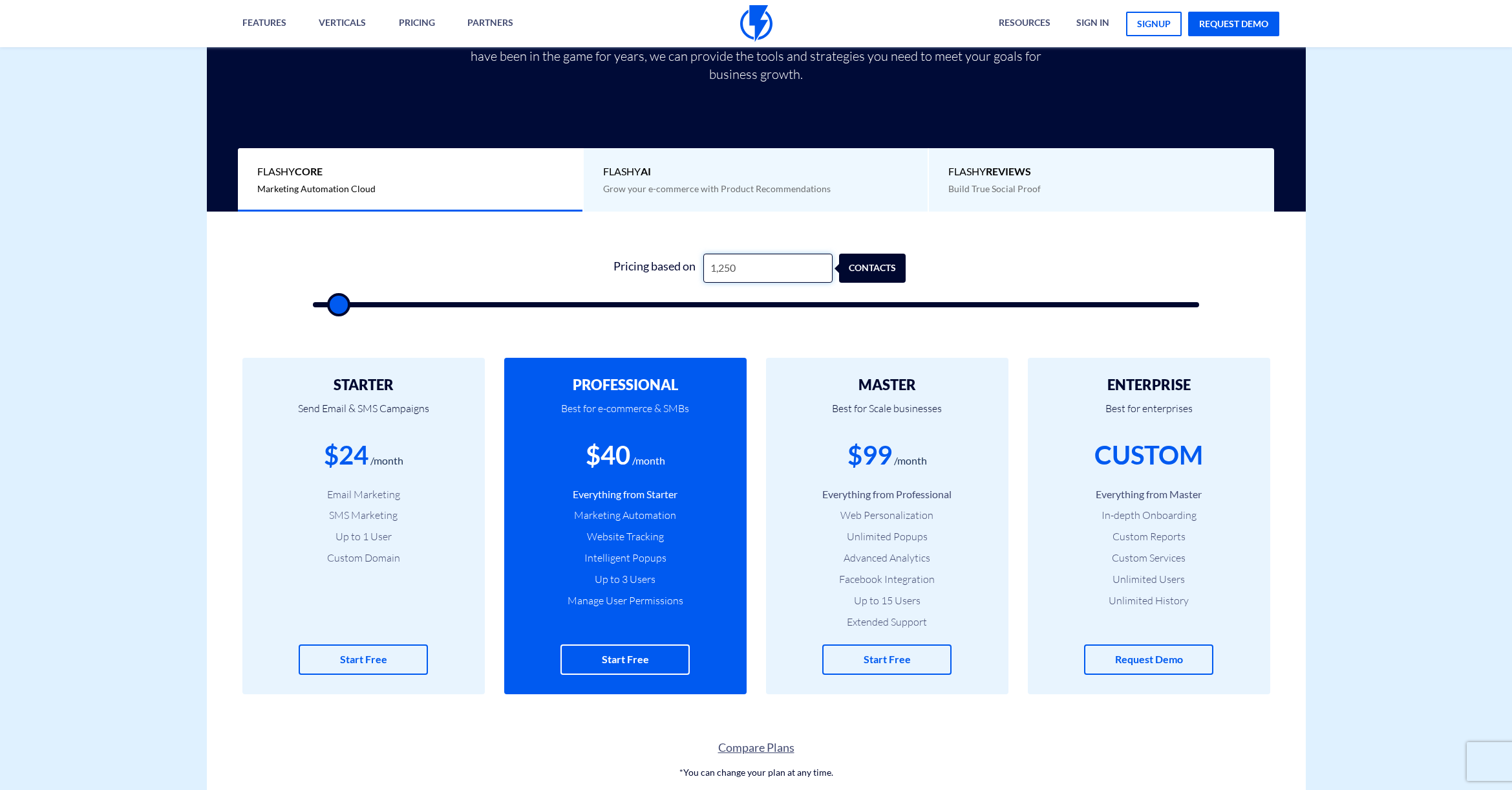
type input "125"
type input "500"
type input "1,251"
type input "1500"
type input "125"
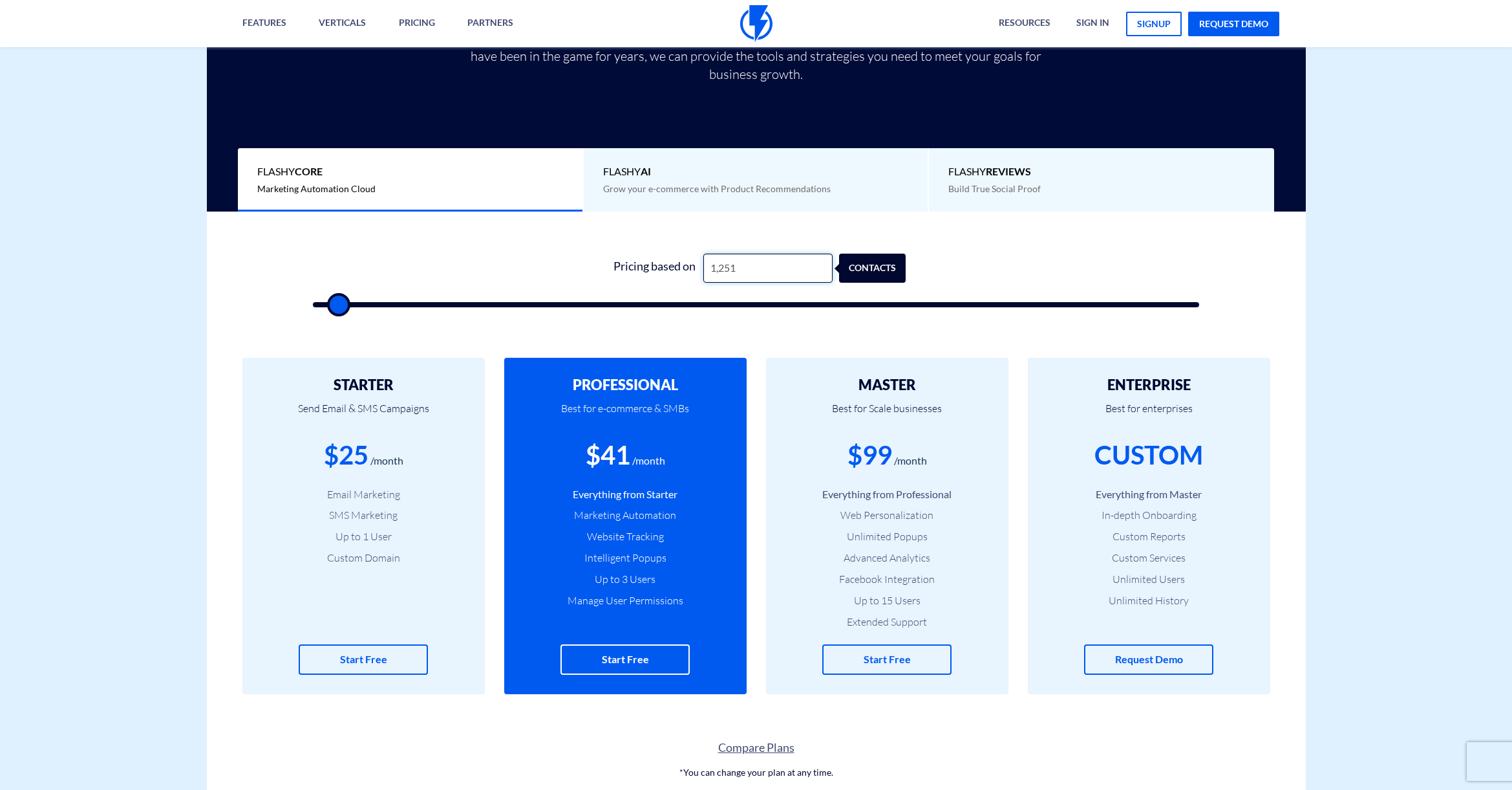
type input "500"
type input "1,250"
type input "1500"
type input "1,250"
click at [720, 318] on div "1 Pricing based on 1,250 contacts" at bounding box center [756, 276] width 912 height 111
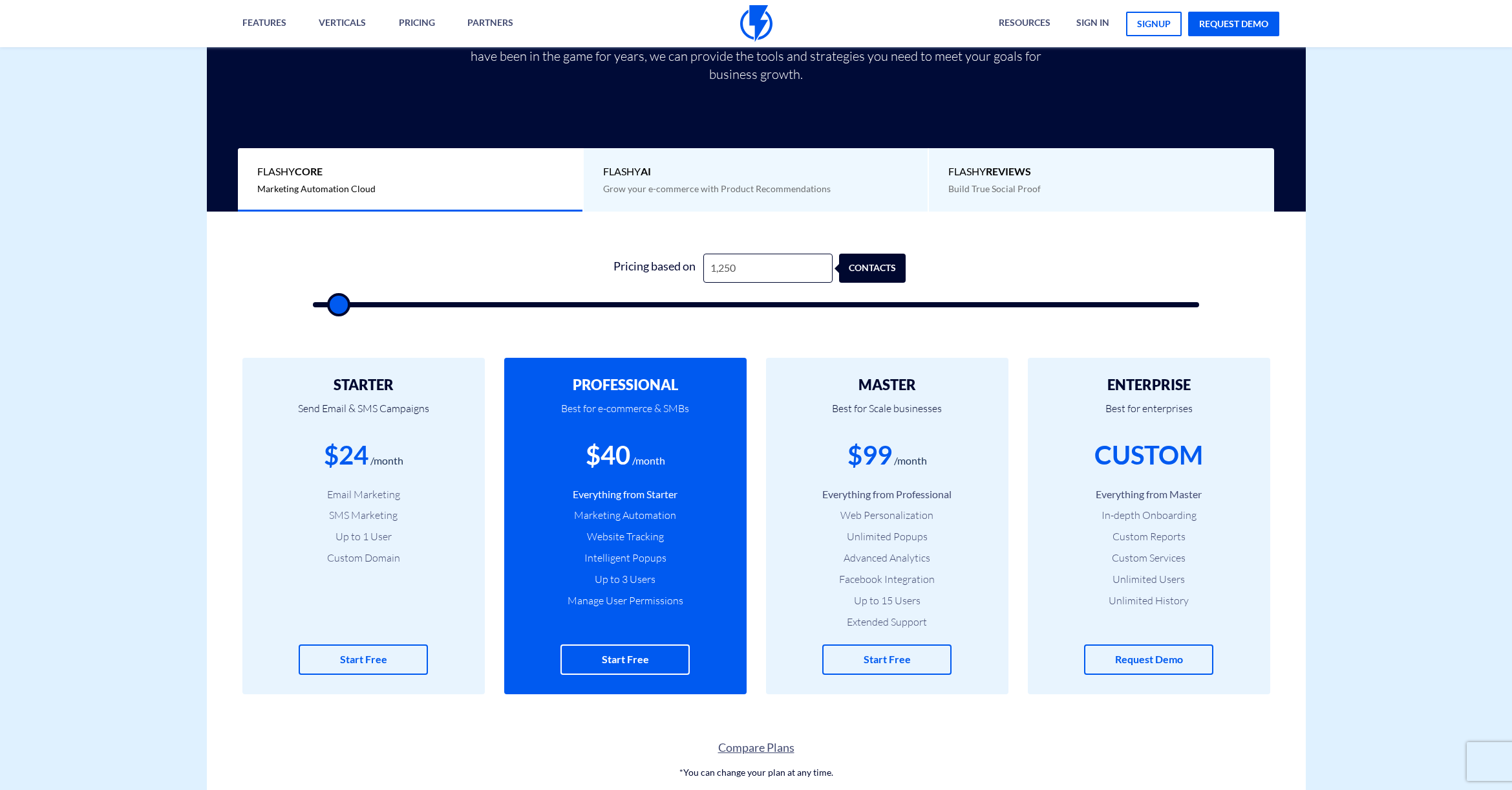
click at [799, 338] on div "STARTER Send Email & SMS Campaigns $24 /month Email Marketing SMS Marketing Up …" at bounding box center [756, 526] width 1099 height 388
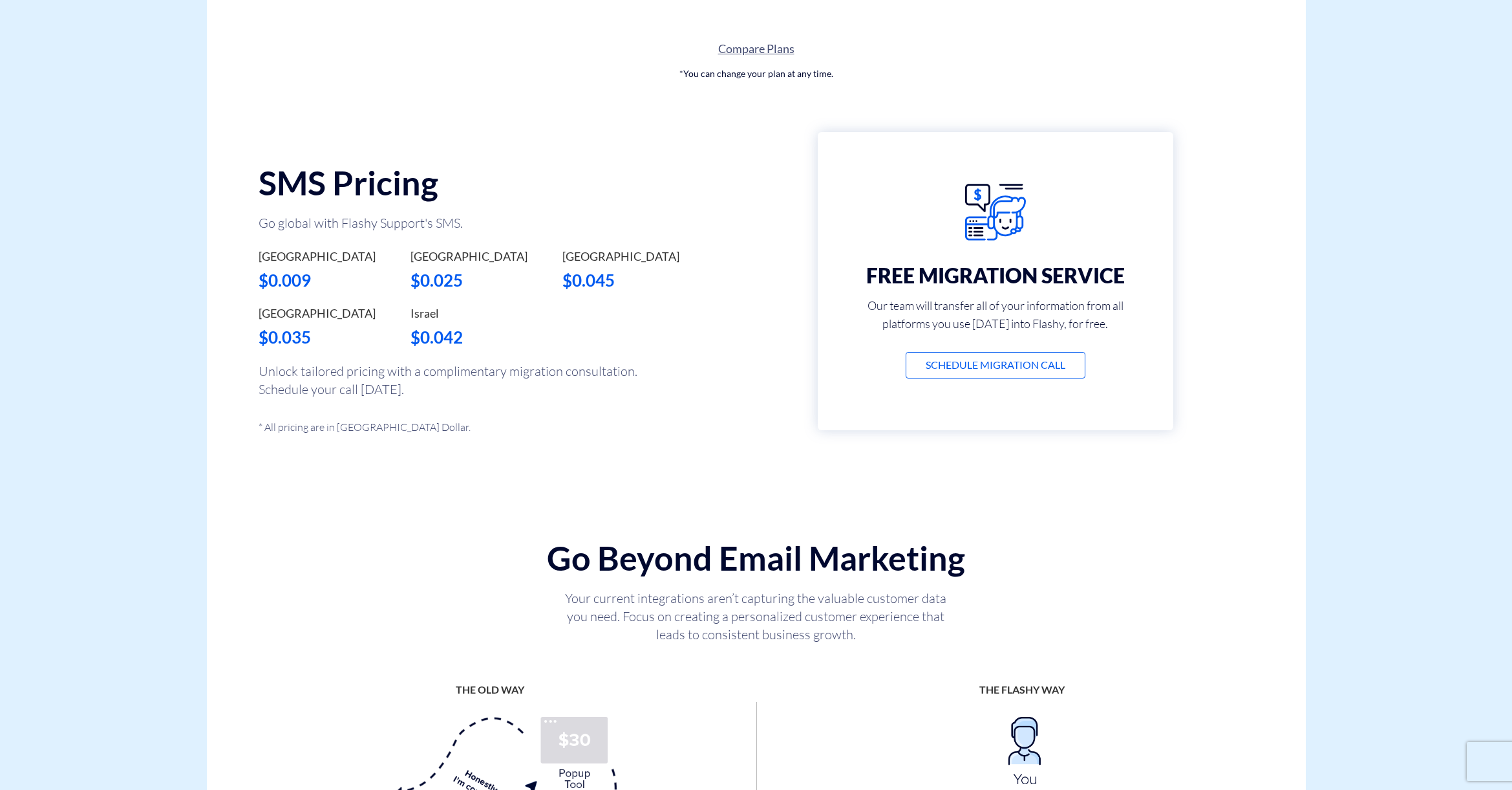
scroll to position [0, 0]
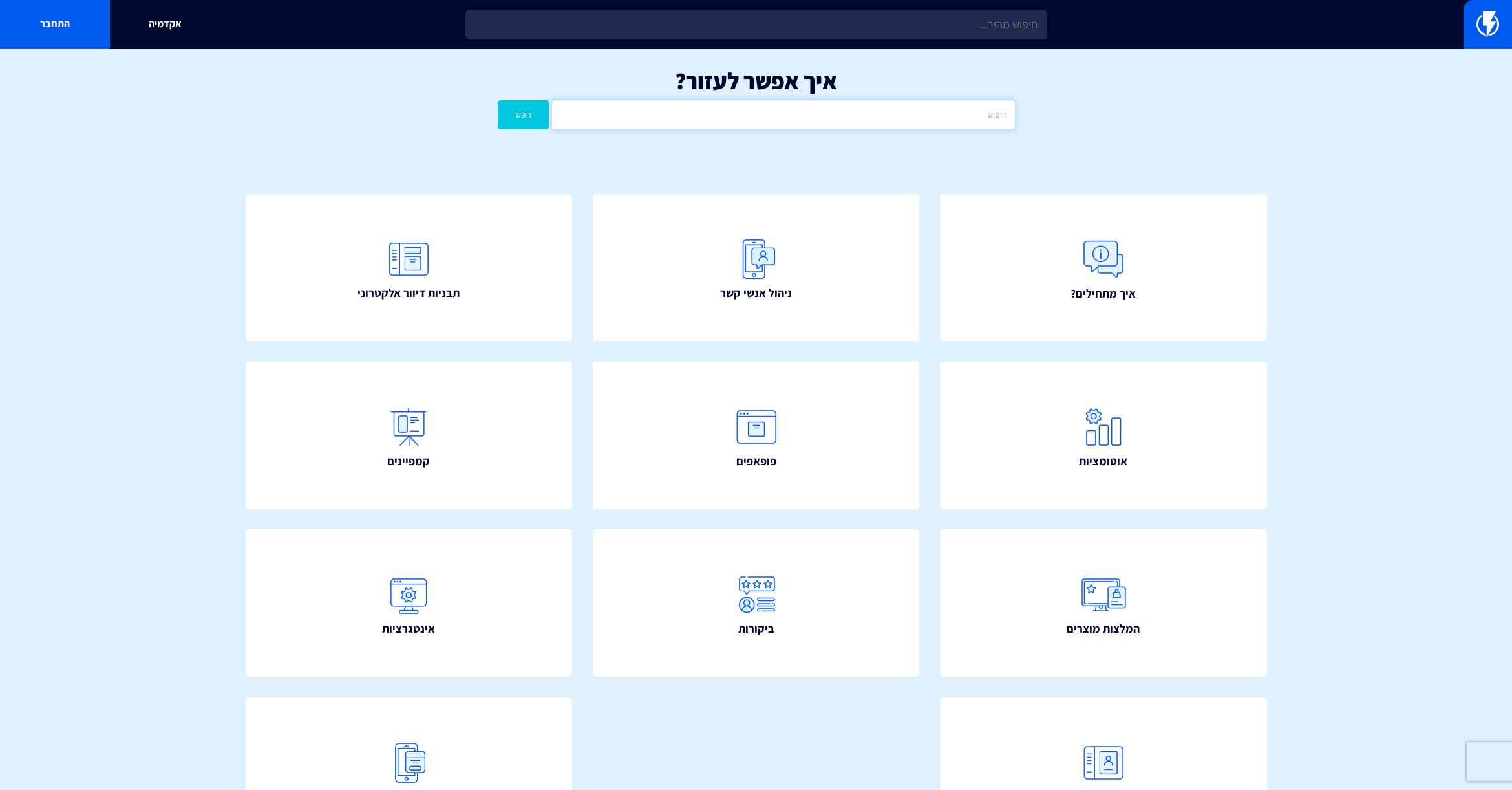
click at [681, 119] on input "text" at bounding box center [783, 114] width 462 height 29
type input "[PERSON_NAME] לא מופיע"
click at [498, 100] on button "חפש" at bounding box center [523, 114] width 52 height 29
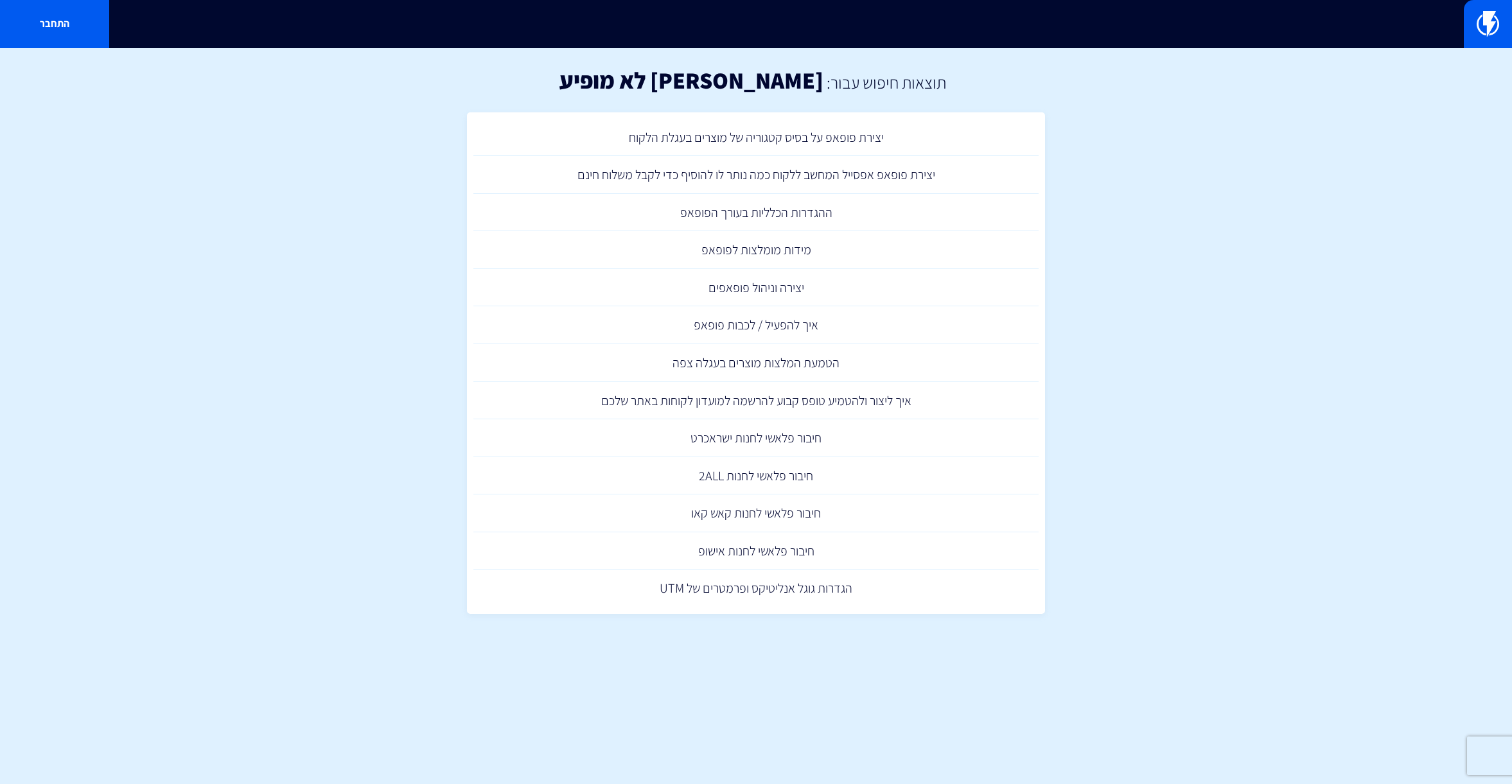
click at [1100, 243] on section "תוצאות חיפוש עבור: [PERSON_NAME] לא מופיע יצירת פופאפ על בסיס קטגוריה של מוצרים…" at bounding box center [756, 347] width 1512 height 597
click at [1489, 27] on img at bounding box center [1487, 24] width 22 height 26
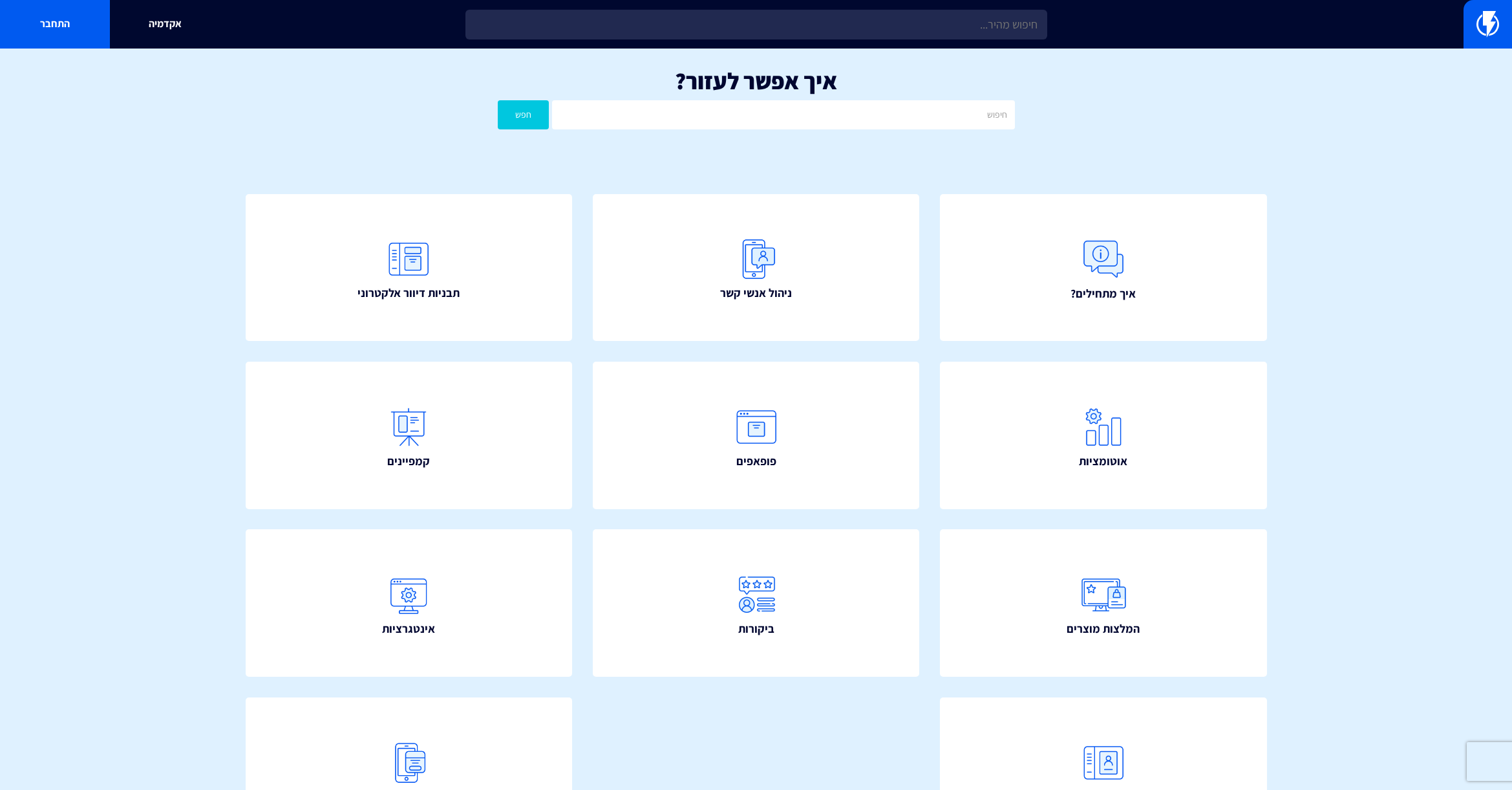
click at [1396, 324] on section "איך אפשר לעזור? חפש איך מתחילים? ניהול אנשי קשר תבניות דיוור אלקטרוני" at bounding box center [756, 476] width 1512 height 855
